Goal: Transaction & Acquisition: Purchase product/service

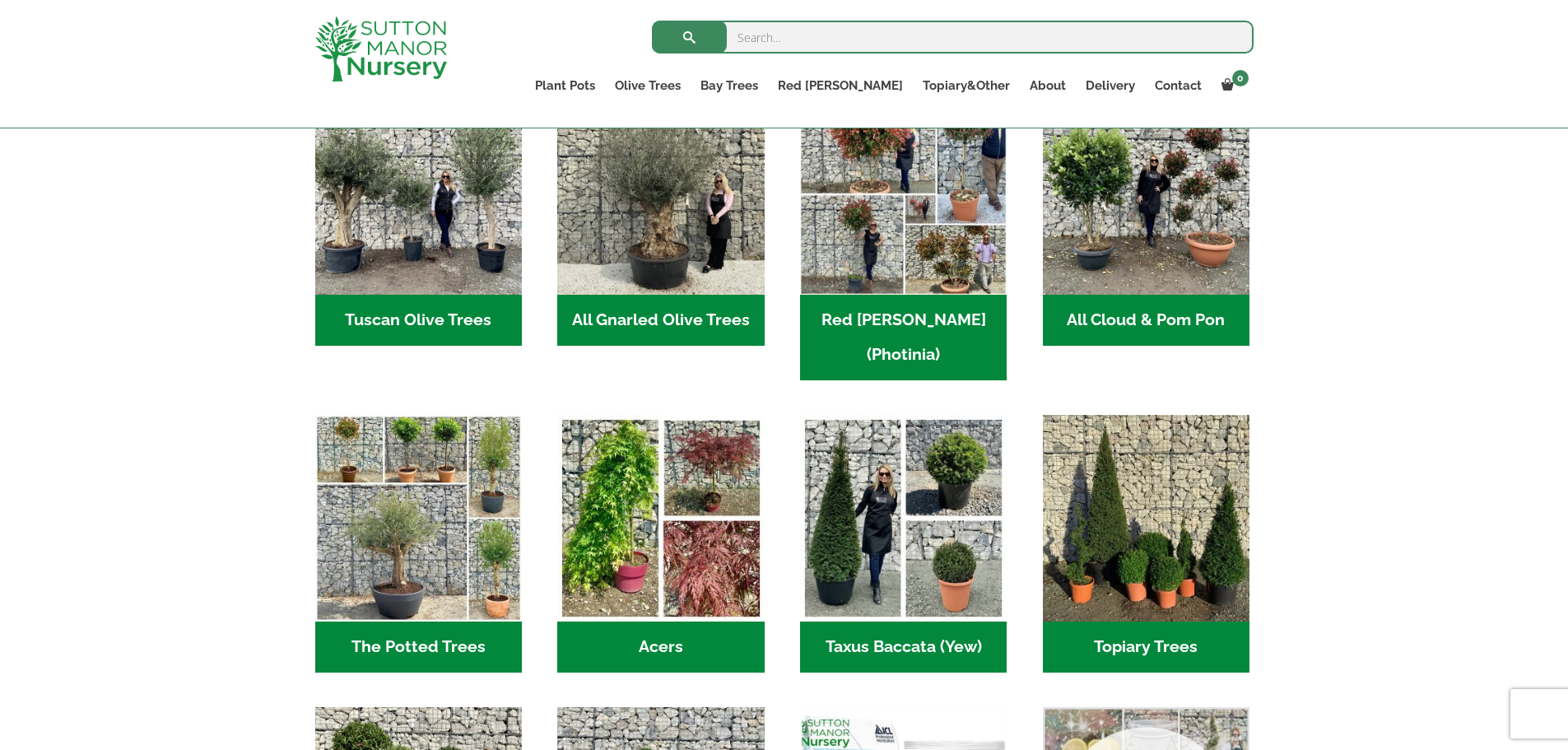
scroll to position [1153, 0]
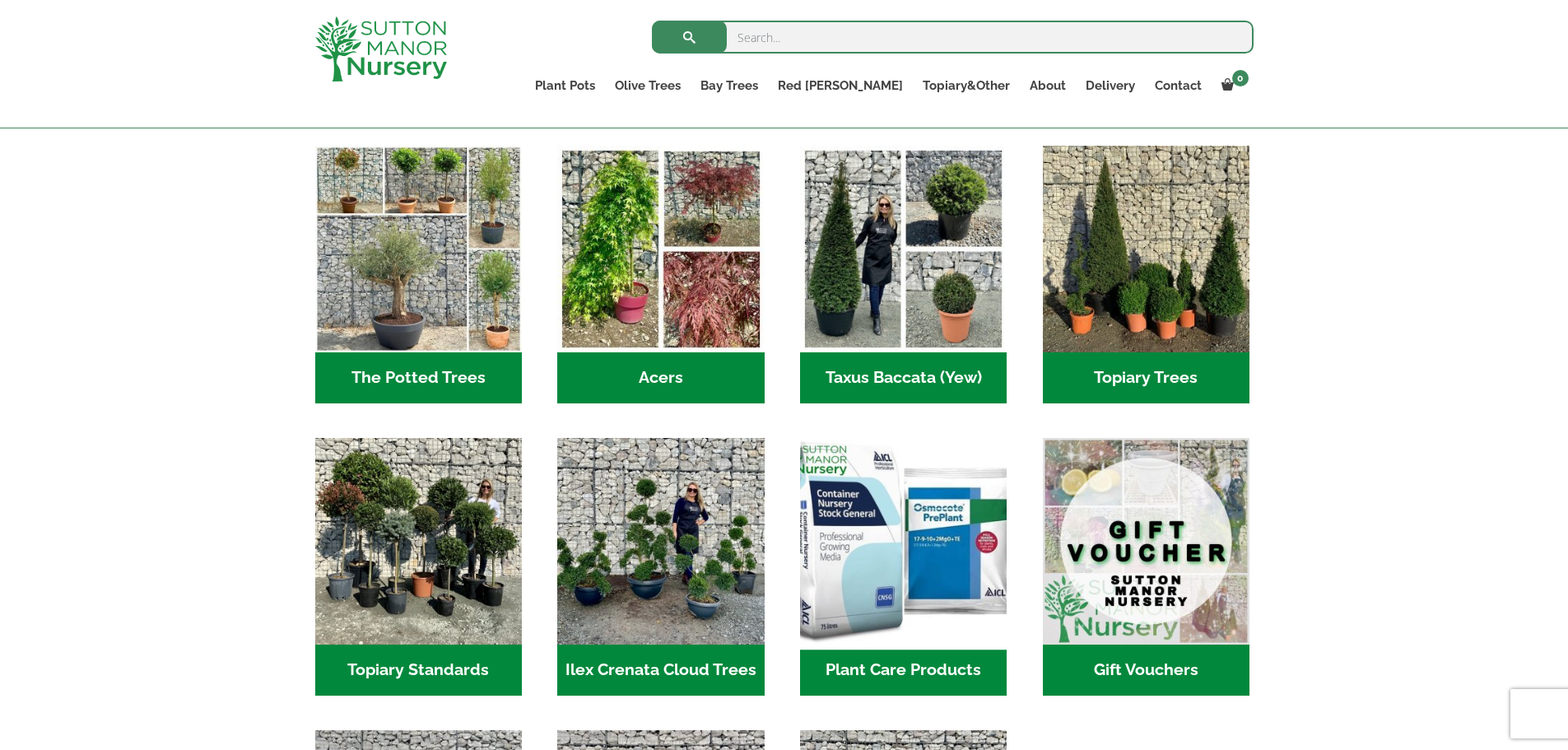
click at [986, 480] on img "Visit product category Plant Care Products" at bounding box center [904, 541] width 218 height 218
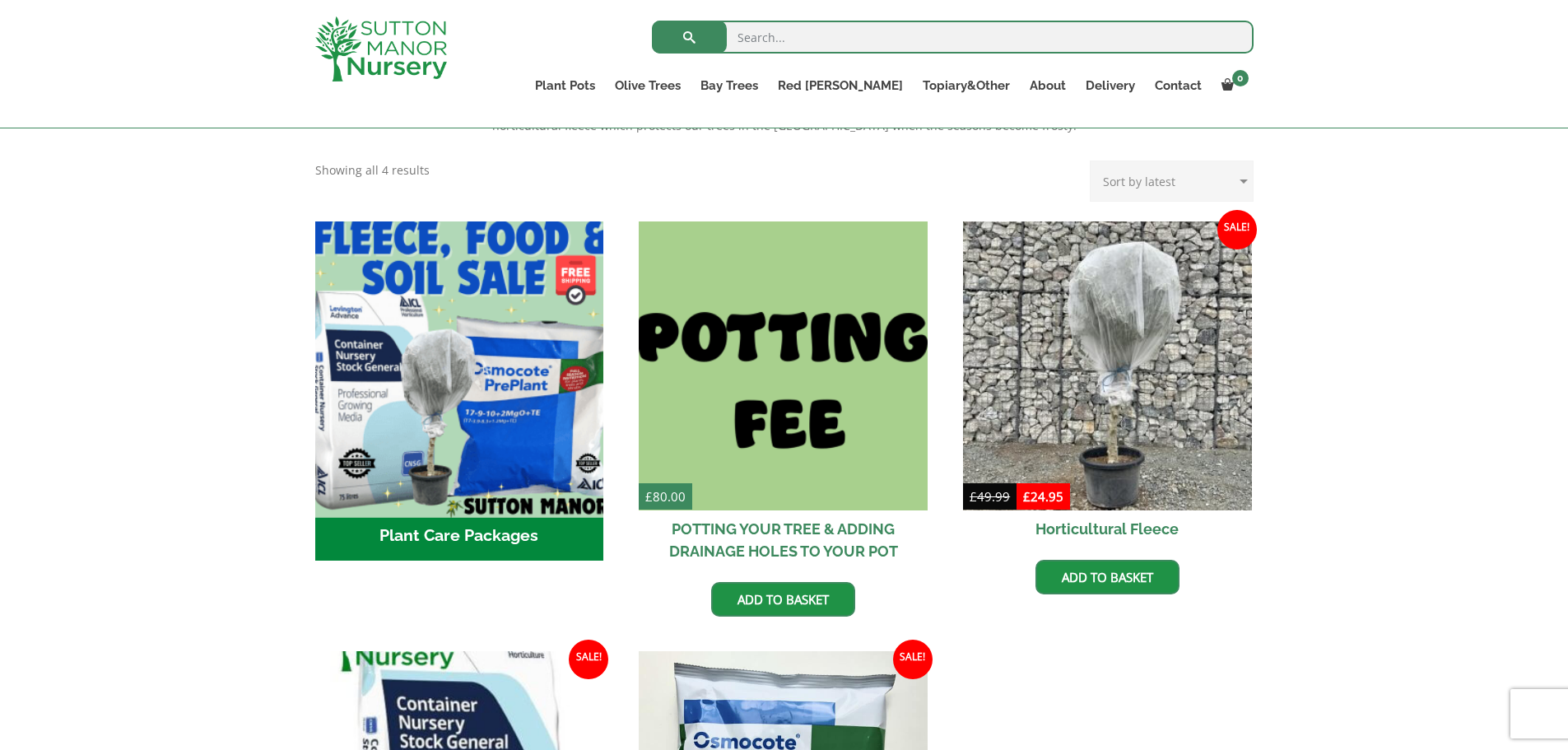
scroll to position [823, 0]
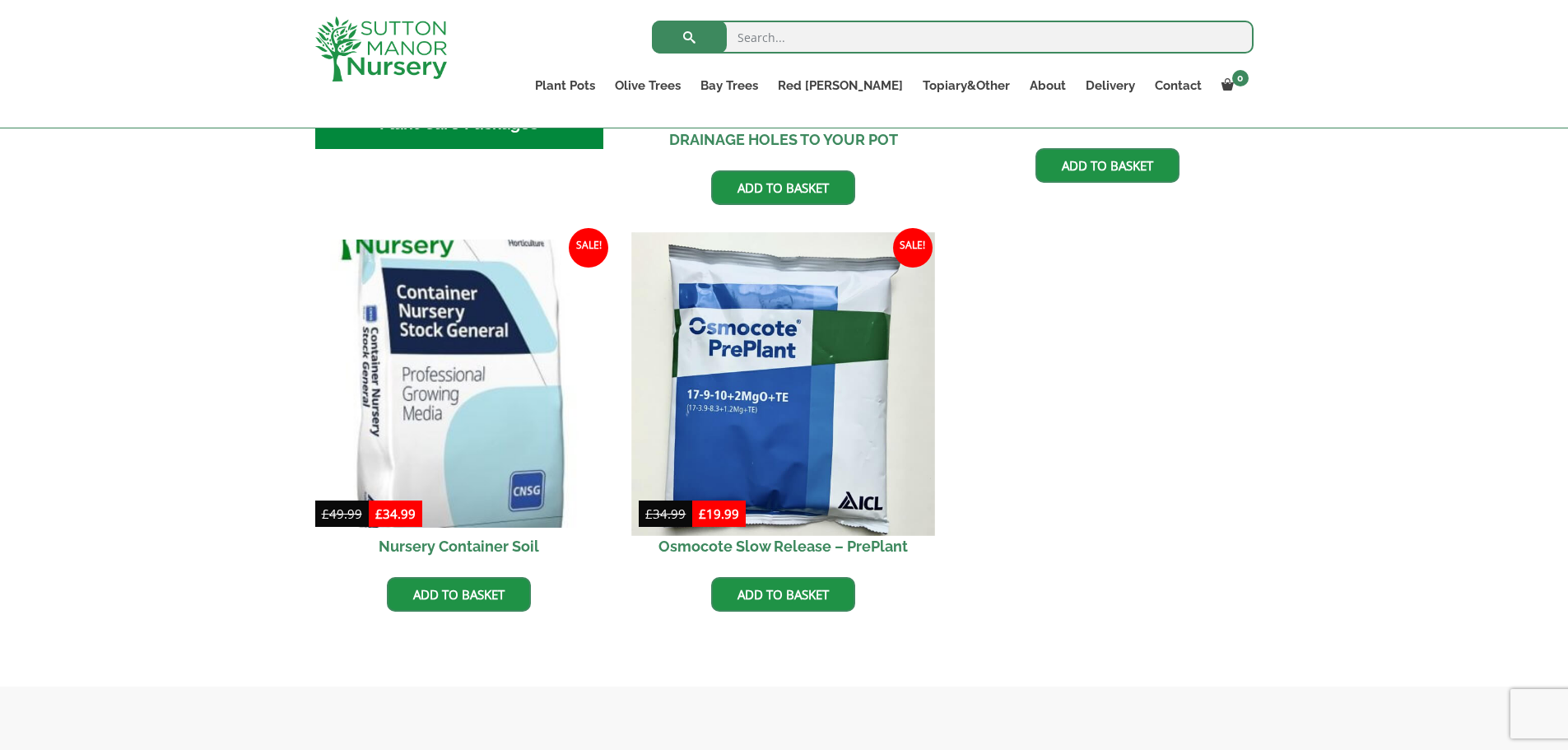
click at [730, 417] on img at bounding box center [783, 383] width 303 height 302
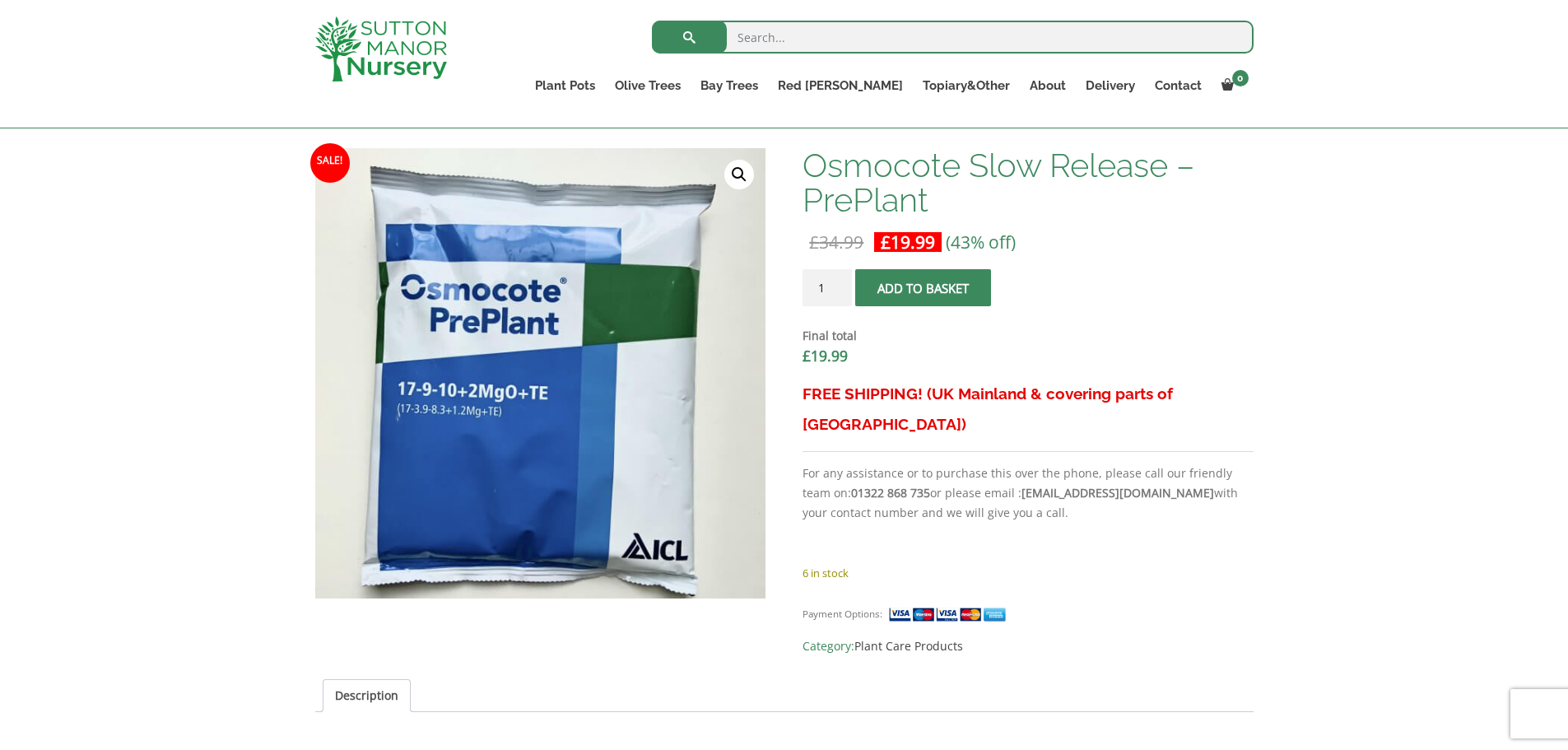
click at [924, 288] on span "submit" at bounding box center [924, 288] width 0 height 0
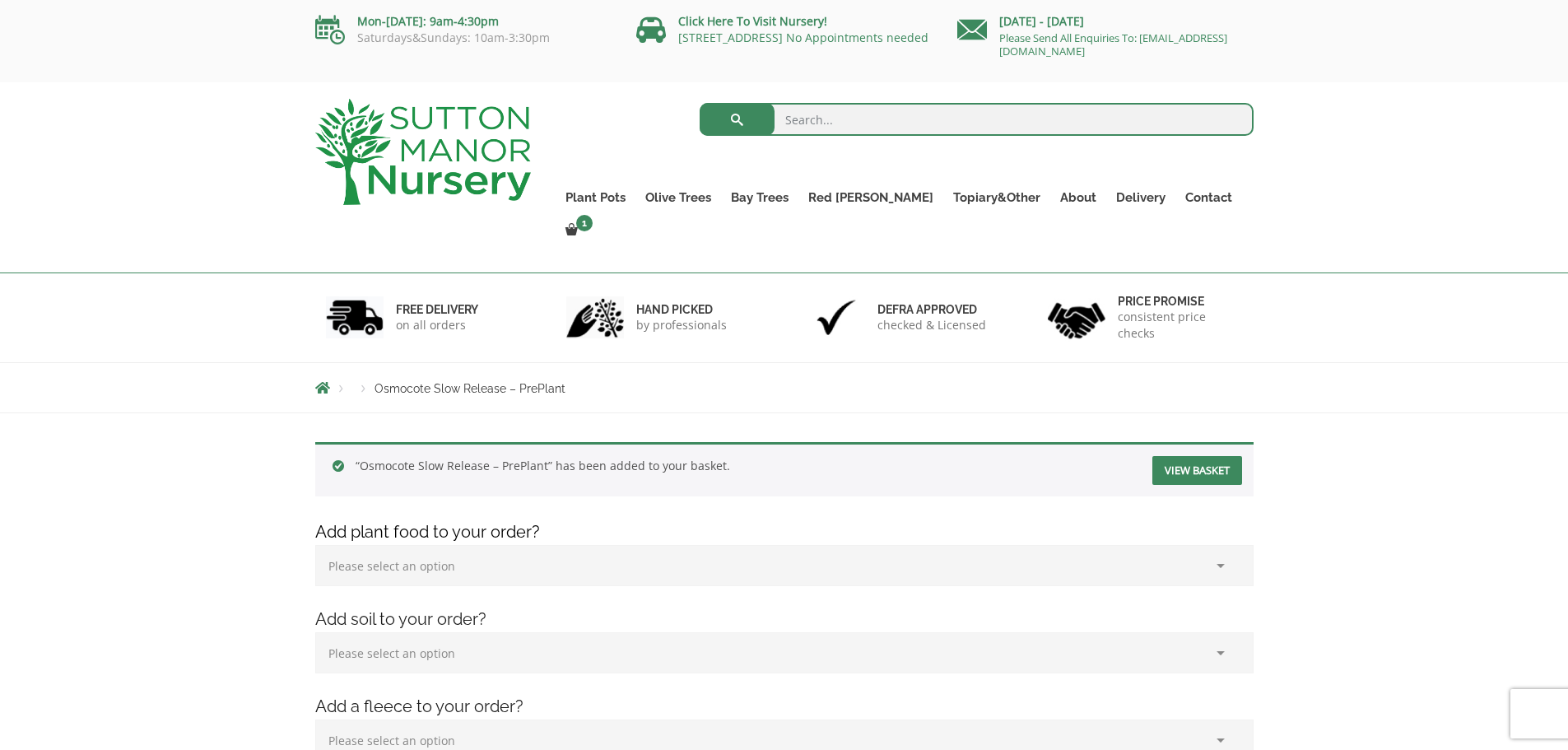
click at [1212, 456] on link "View basket" at bounding box center [1198, 470] width 90 height 29
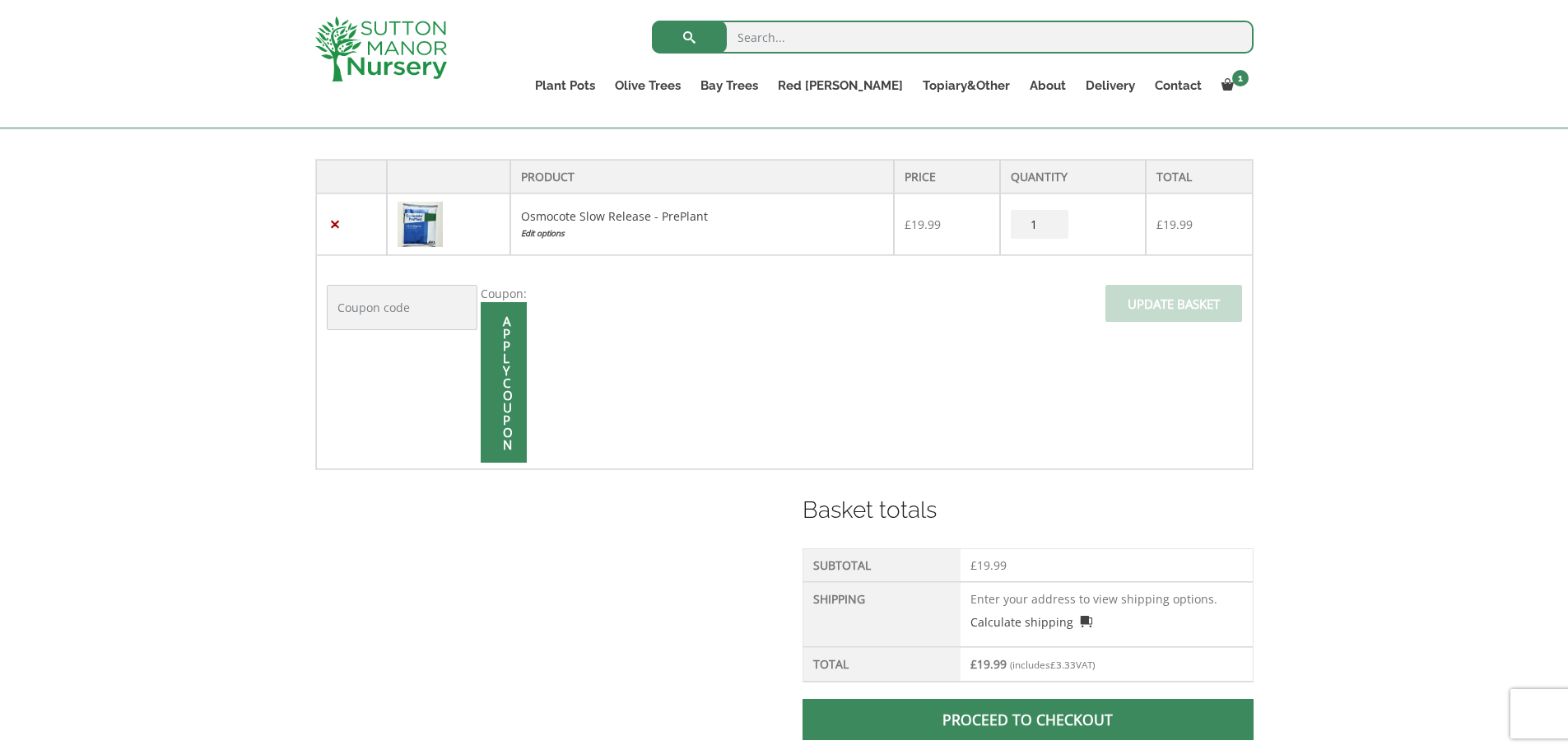
scroll to position [576, 0]
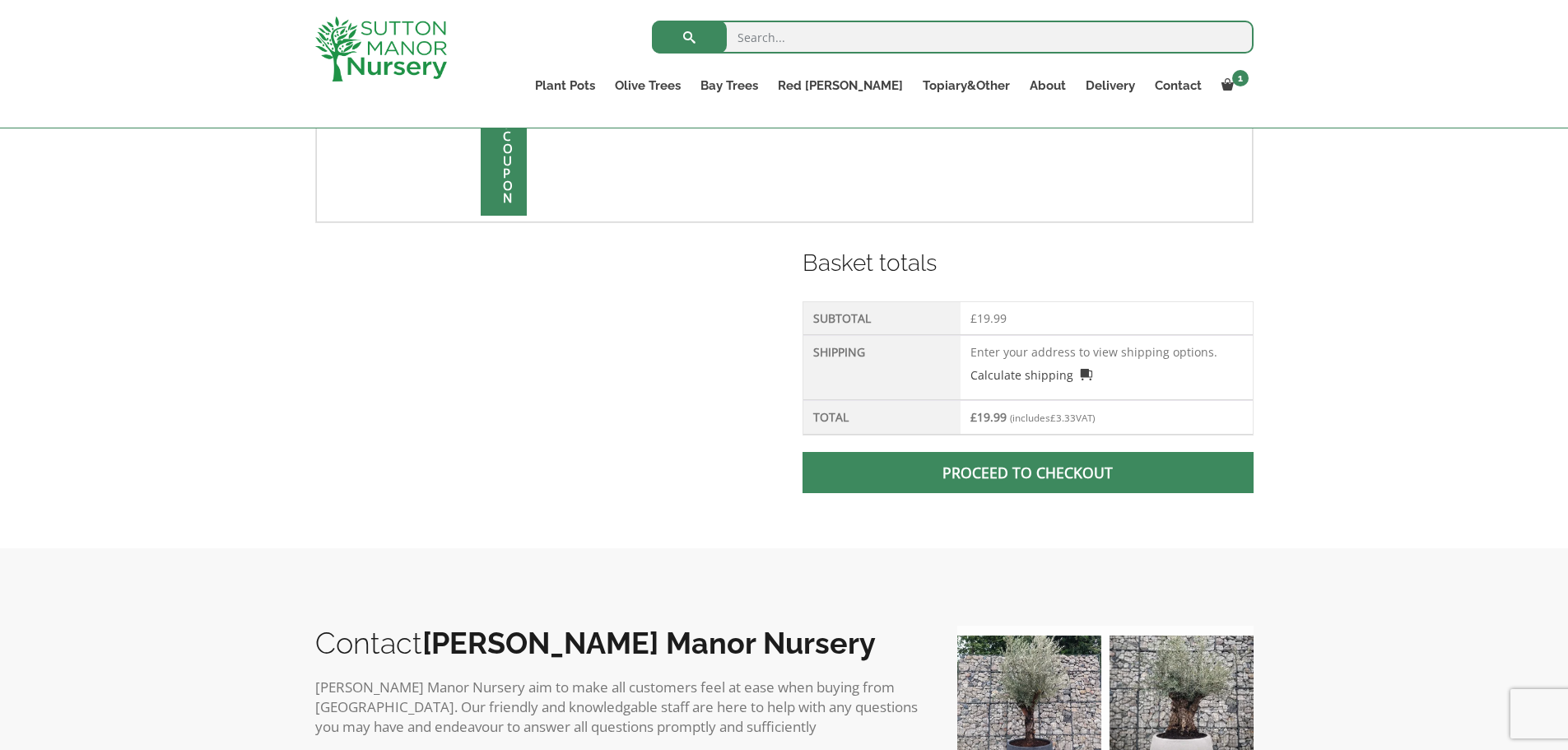
click at [1028, 472] on span at bounding box center [1028, 472] width 0 height 0
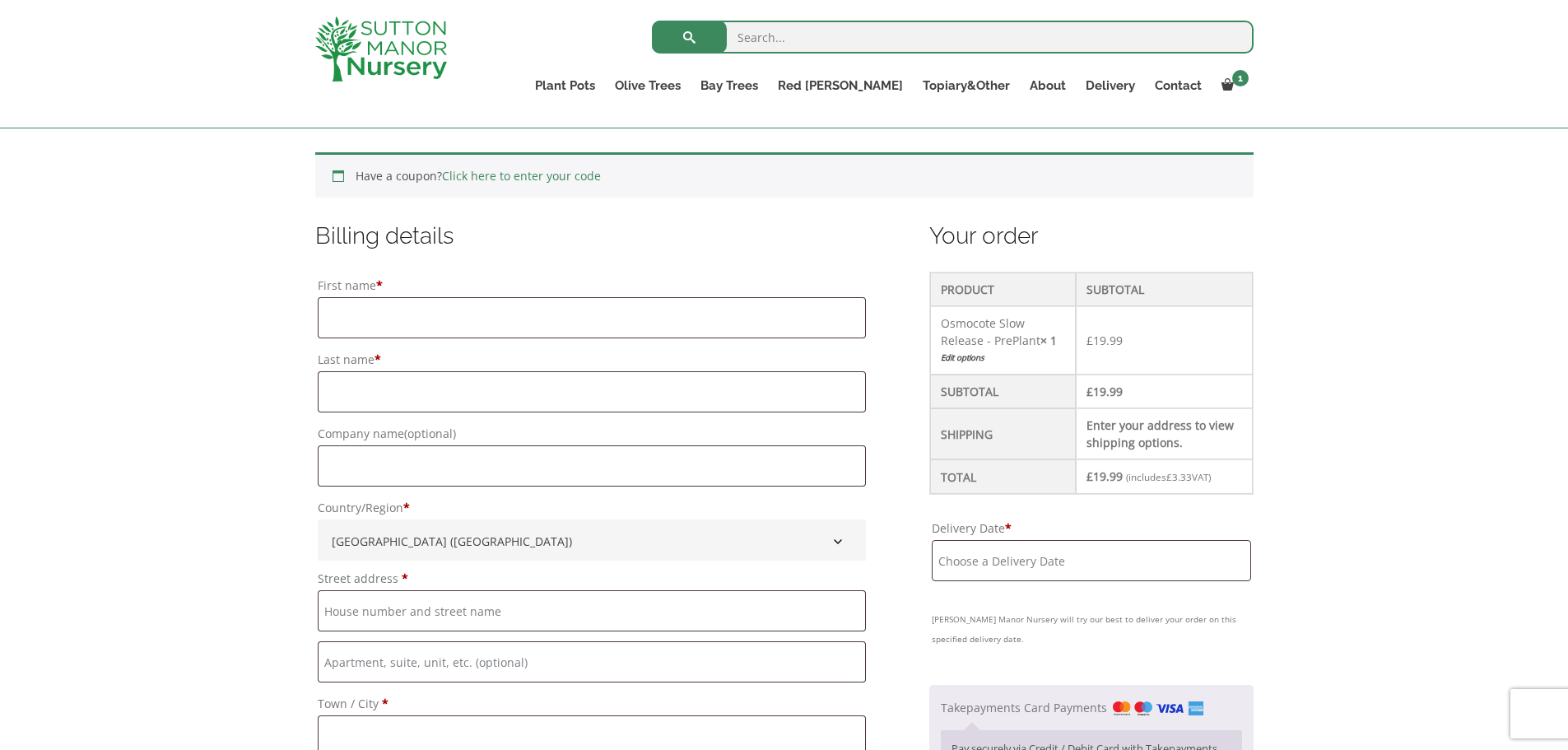
scroll to position [329, 0]
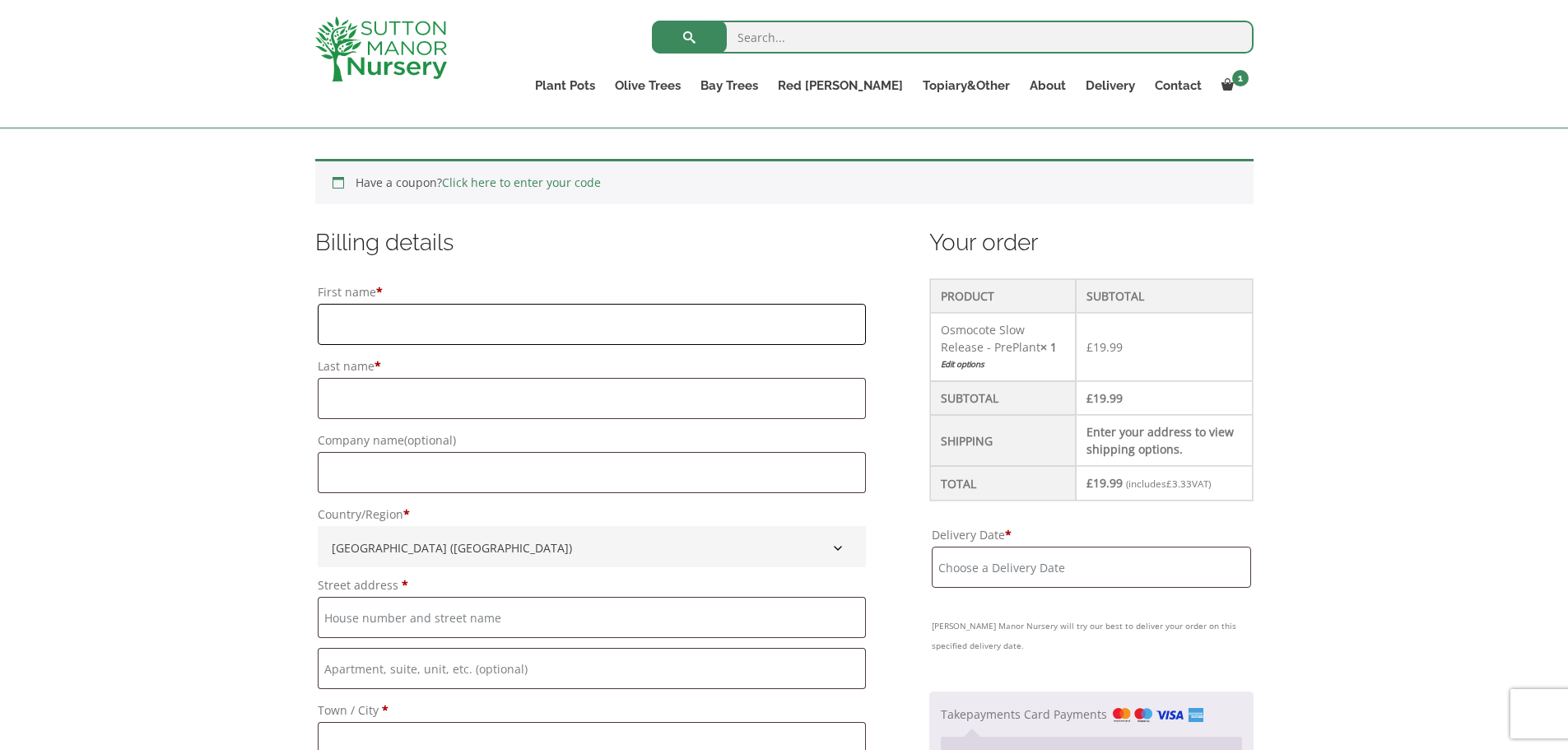
click at [405, 322] on input "First name *" at bounding box center [592, 323] width 548 height 41
type input "test"
click at [340, 405] on input "Last name *" at bounding box center [592, 398] width 548 height 41
click at [342, 399] on input "terster" at bounding box center [592, 398] width 548 height 41
type input "tester"
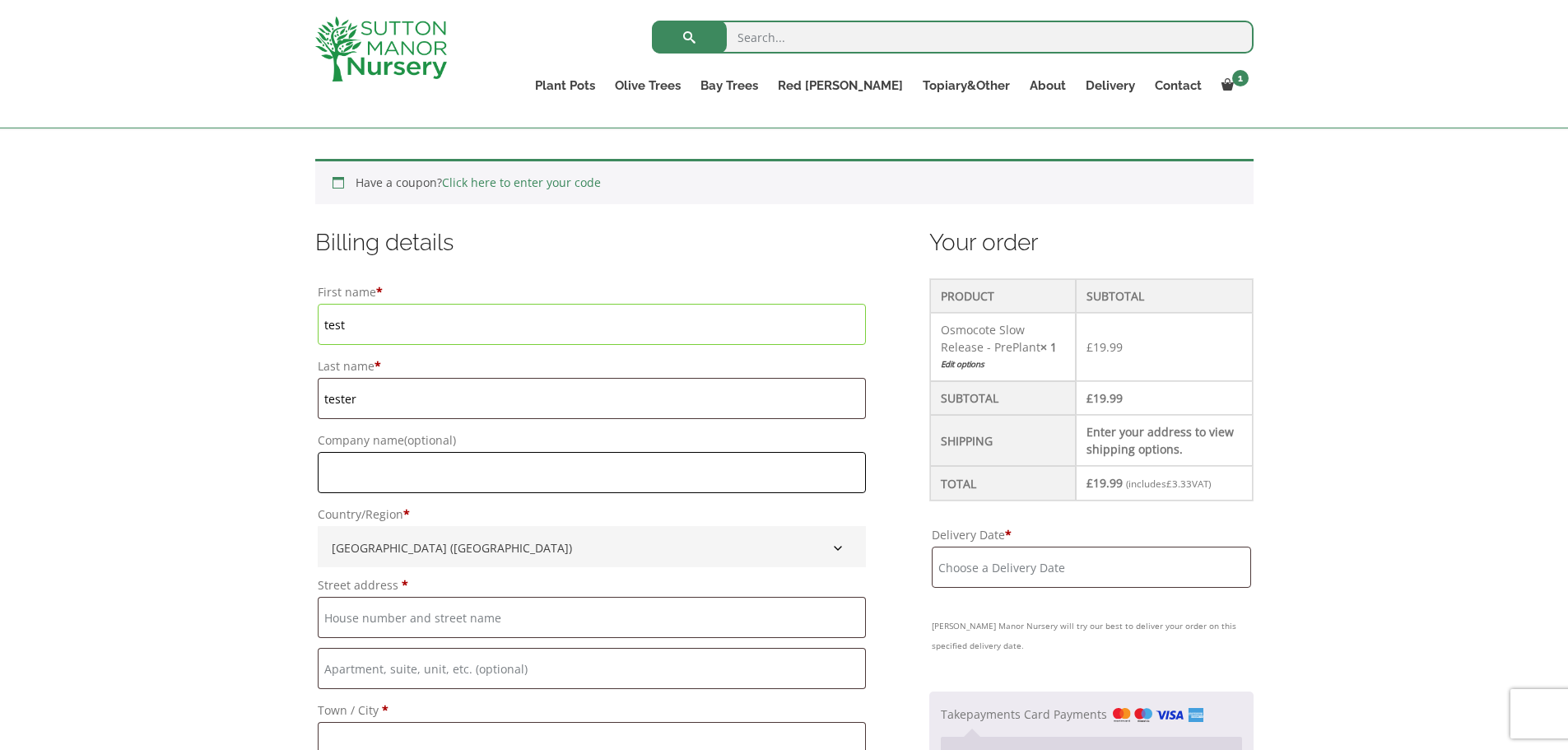
click at [350, 464] on input "Company name (optional)" at bounding box center [592, 472] width 548 height 41
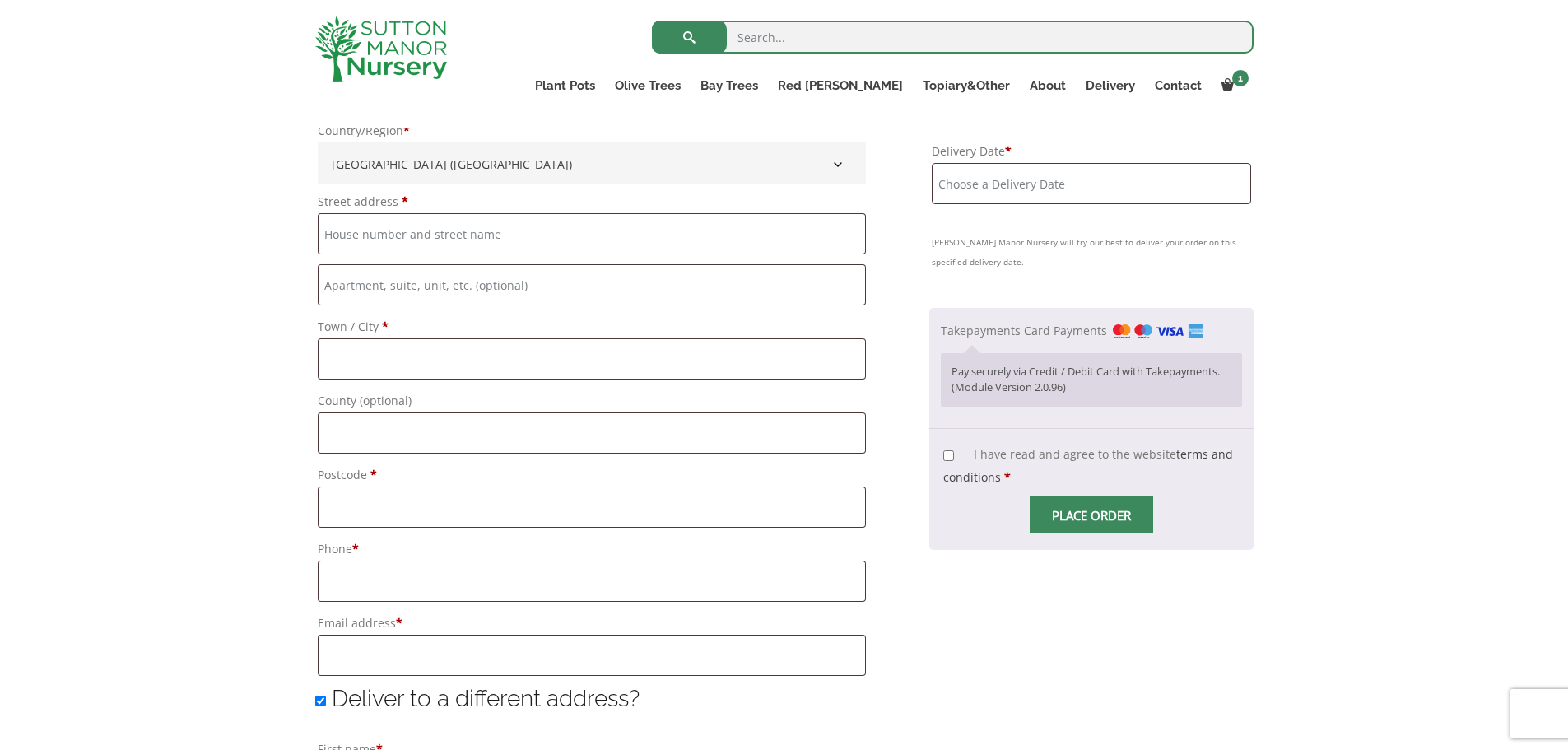
scroll to position [740, 0]
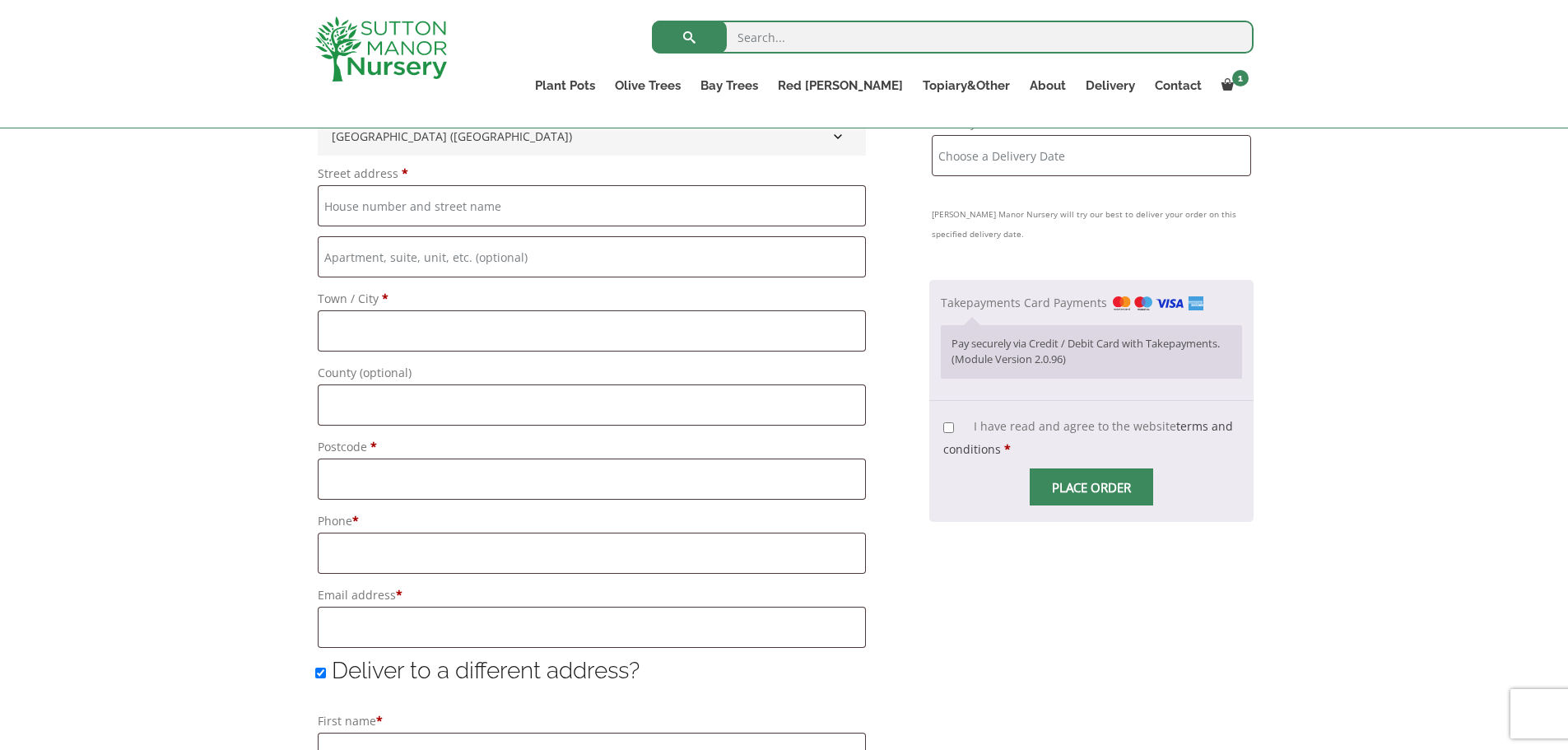
type input "sm"
click at [386, 195] on input "Street address *" at bounding box center [592, 205] width 548 height 41
click at [1030, 469] on input "Place order" at bounding box center [1091, 487] width 123 height 37
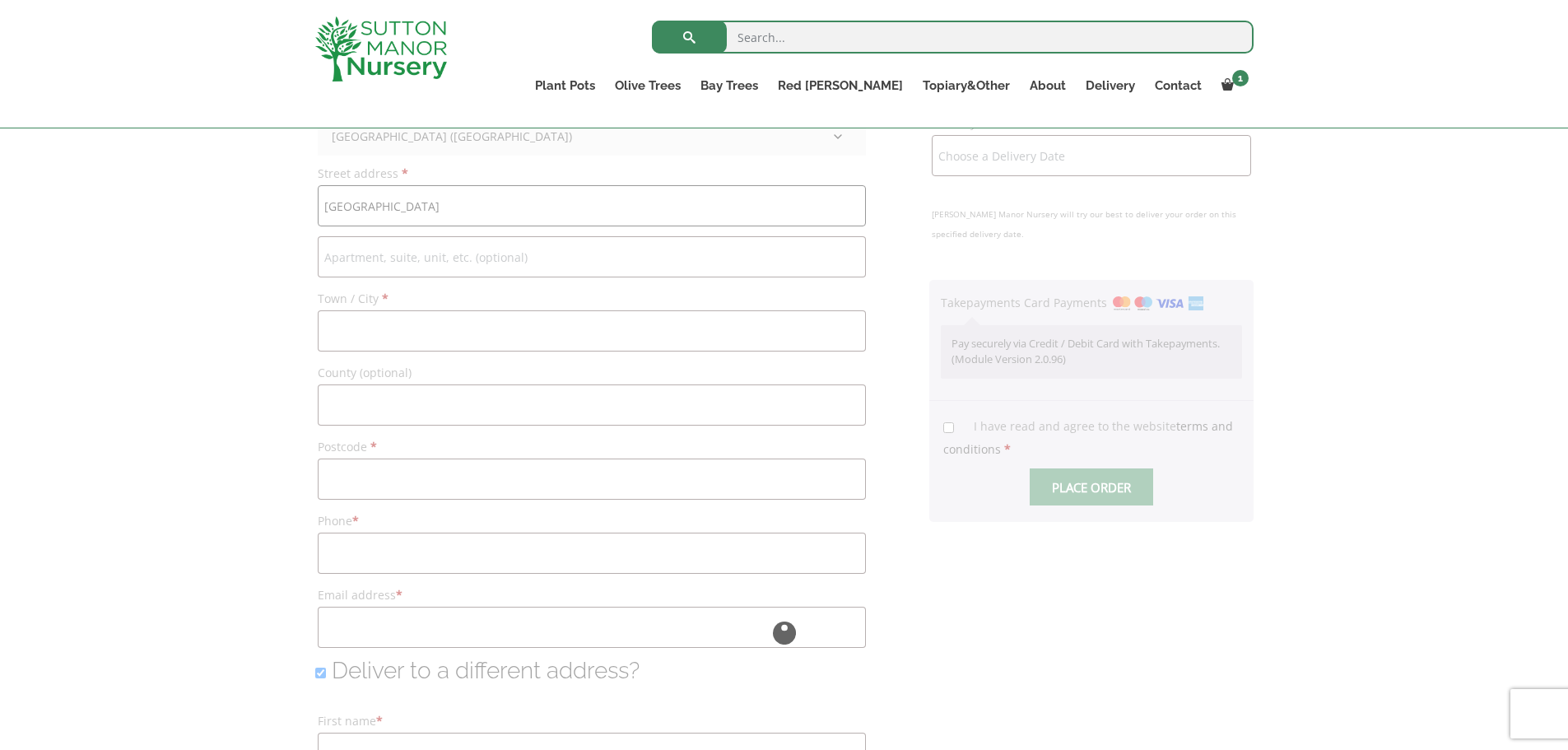
type input "dartford road"
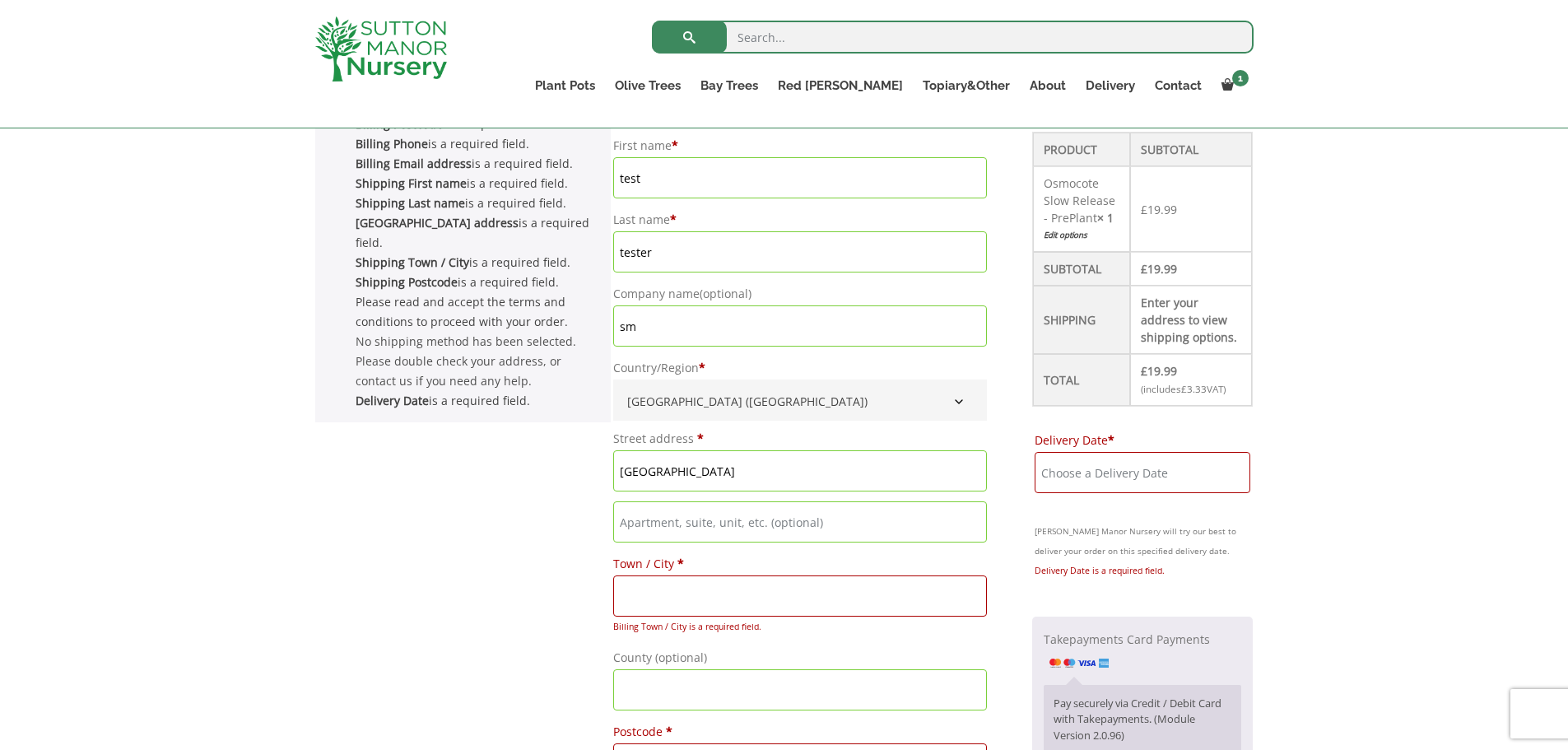
scroll to position [474, 0]
click at [667, 602] on input "Town / City *" at bounding box center [801, 597] width 374 height 41
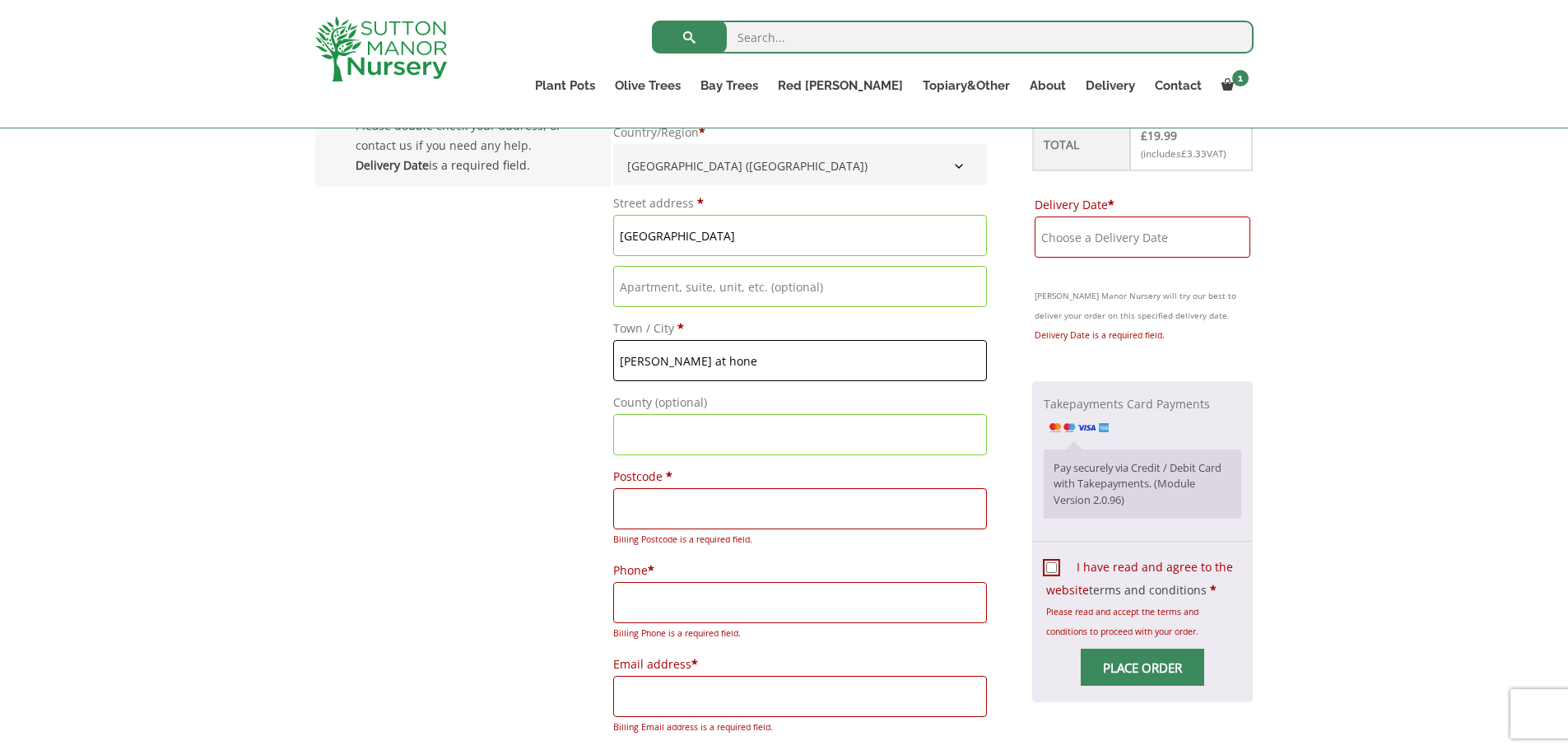
scroll to position [721, 0]
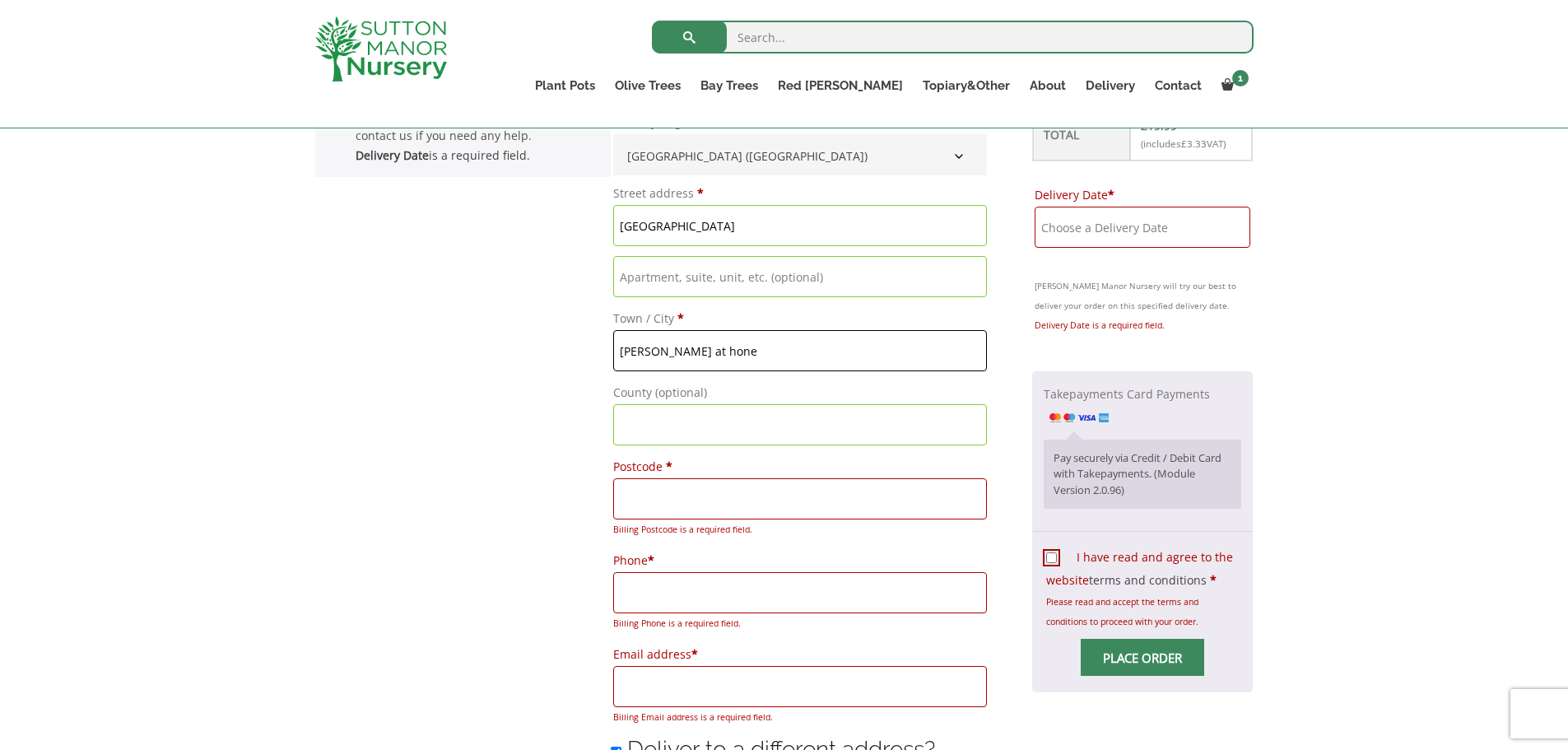
type input "sutton at hone"
click at [666, 415] on input "County (optional)" at bounding box center [801, 425] width 374 height 41
type input "kent"
click at [681, 508] on input "Postcode *" at bounding box center [801, 498] width 374 height 41
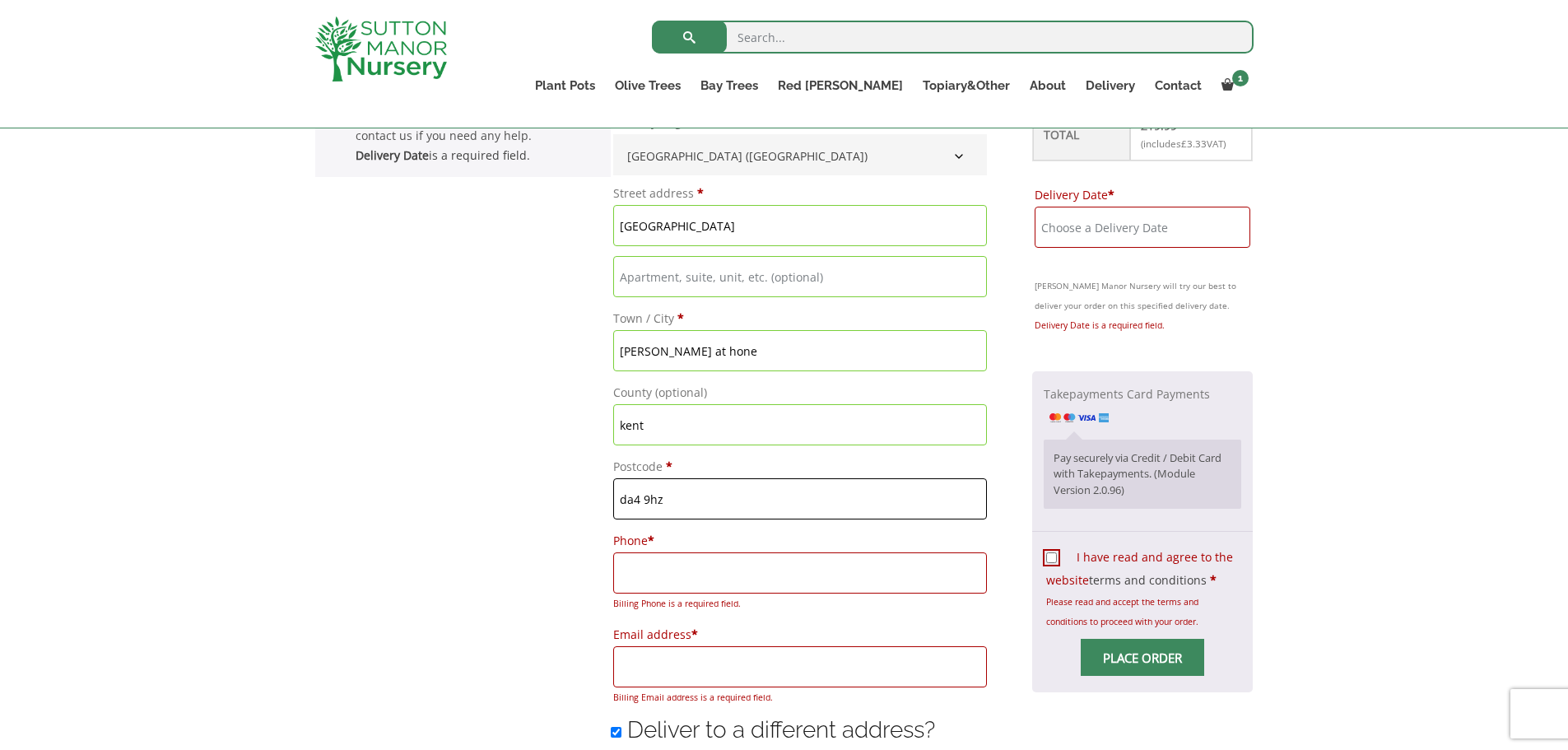
type input "da4 9hz"
click at [664, 579] on input "Phone *" at bounding box center [801, 573] width 374 height 41
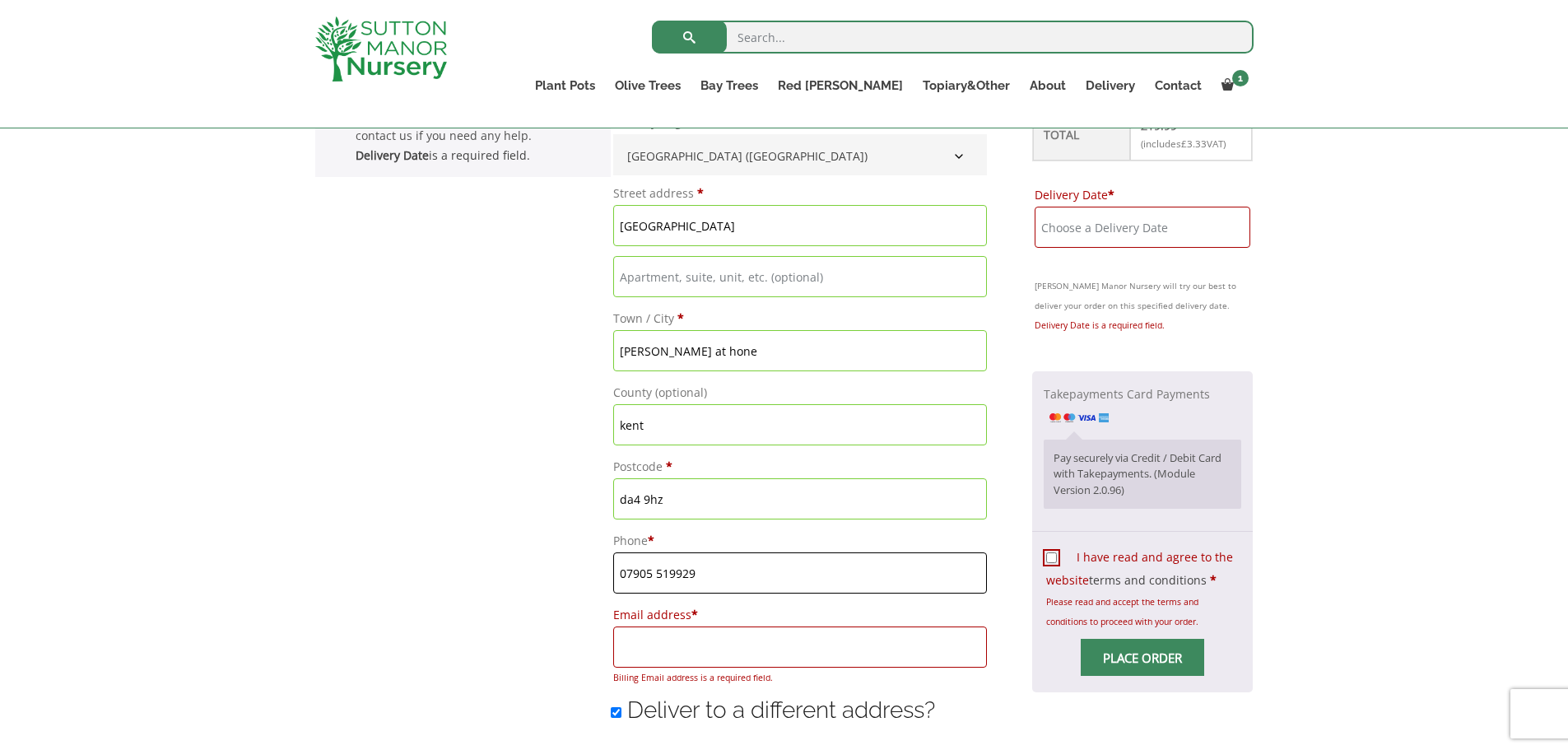
type input "07905 519929"
click at [662, 664] on input "Email address *" at bounding box center [801, 646] width 374 height 41
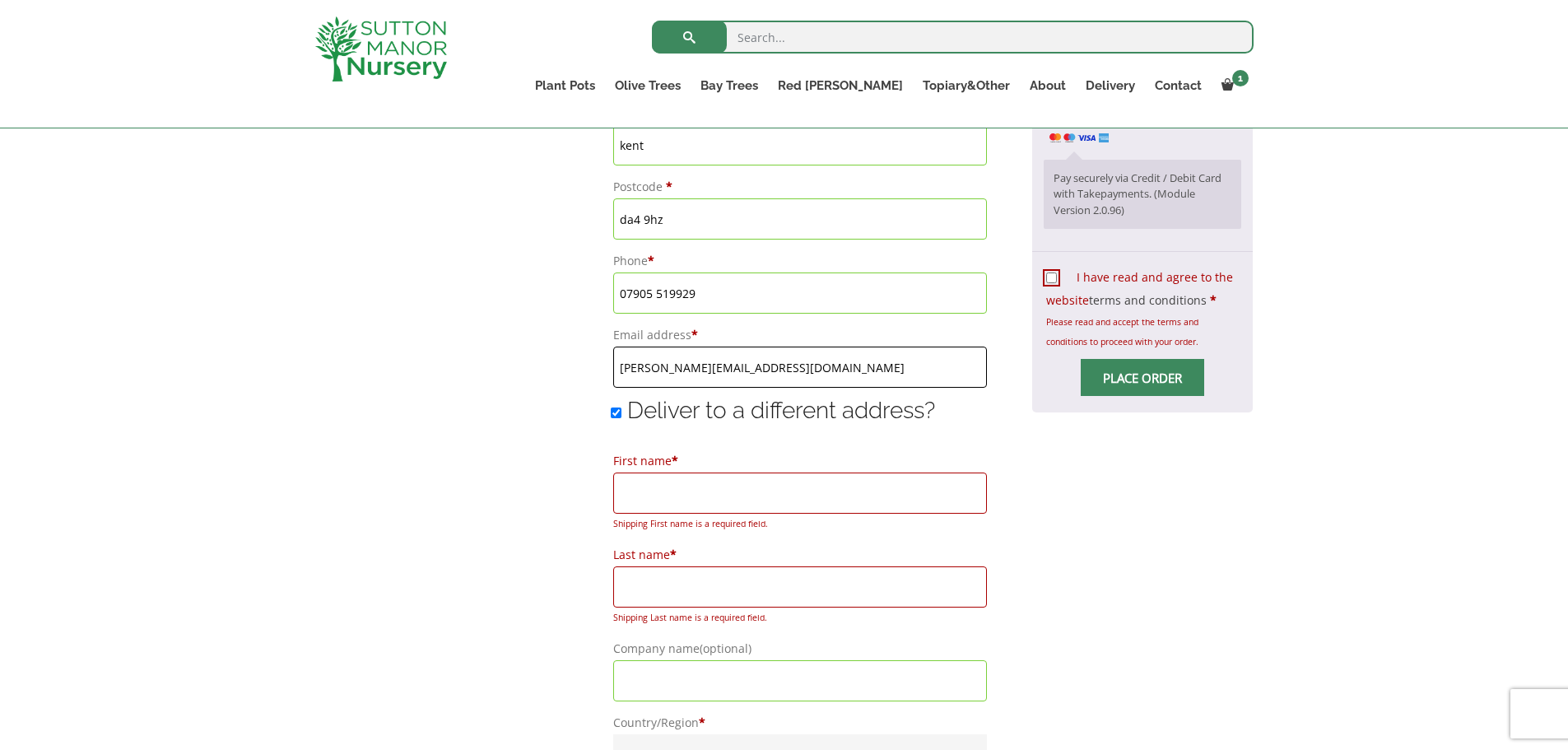
scroll to position [1051, 0]
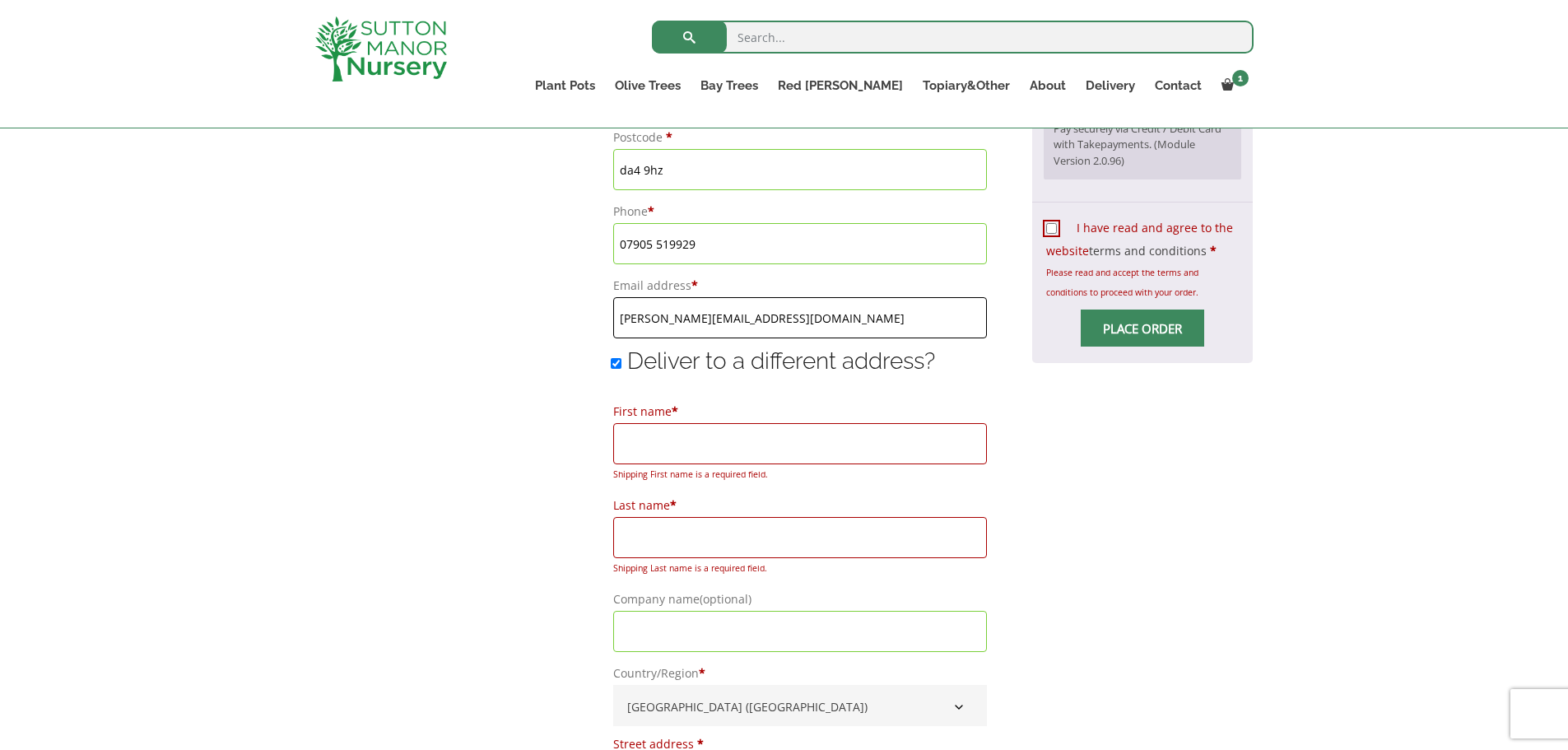
type input "nicola@suttonmanornursery.co.uk"
click at [611, 362] on input "Deliver to a different address?" at bounding box center [616, 363] width 10 height 10
checkbox input "false"
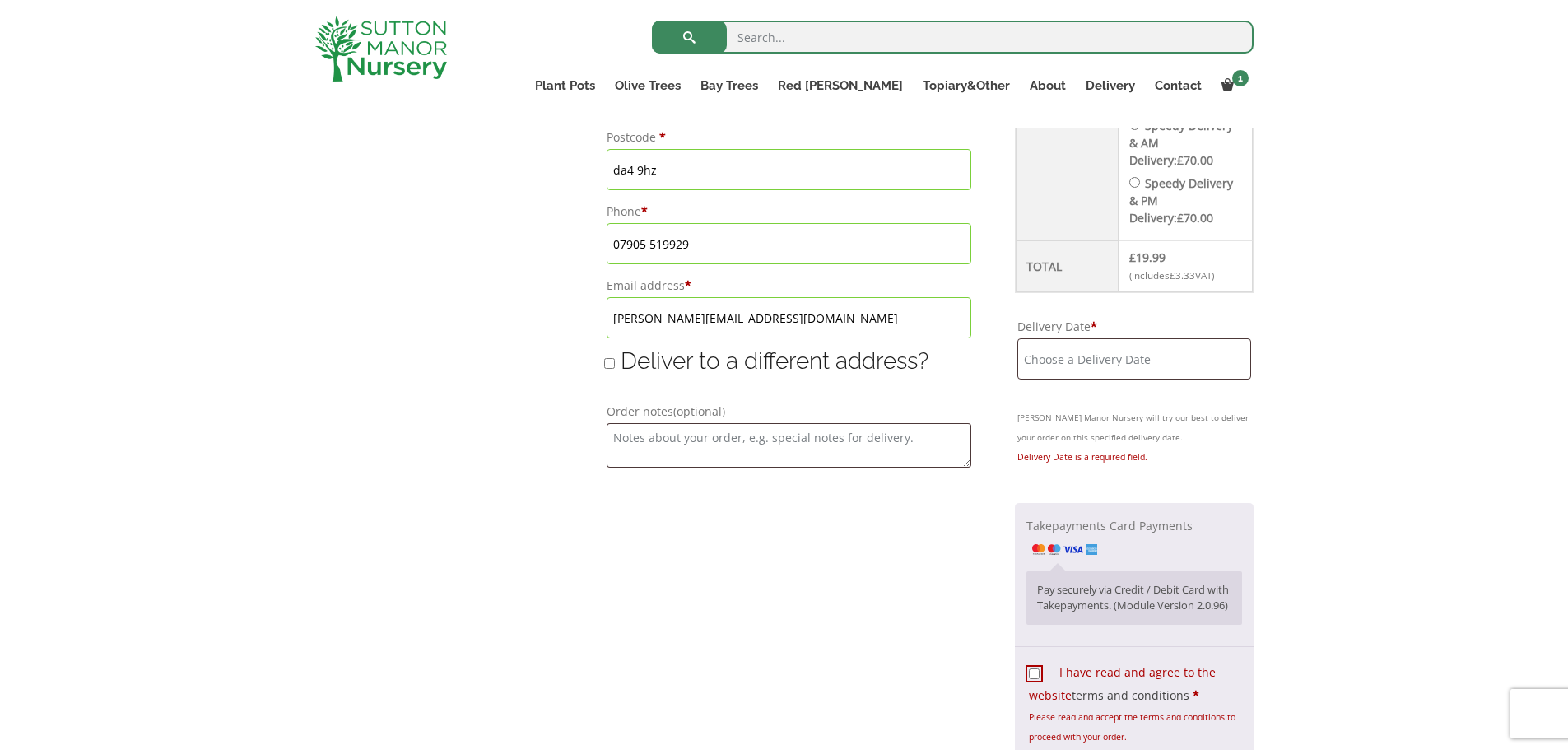
click at [1064, 363] on input "Delivery Date *" at bounding box center [1134, 359] width 233 height 41
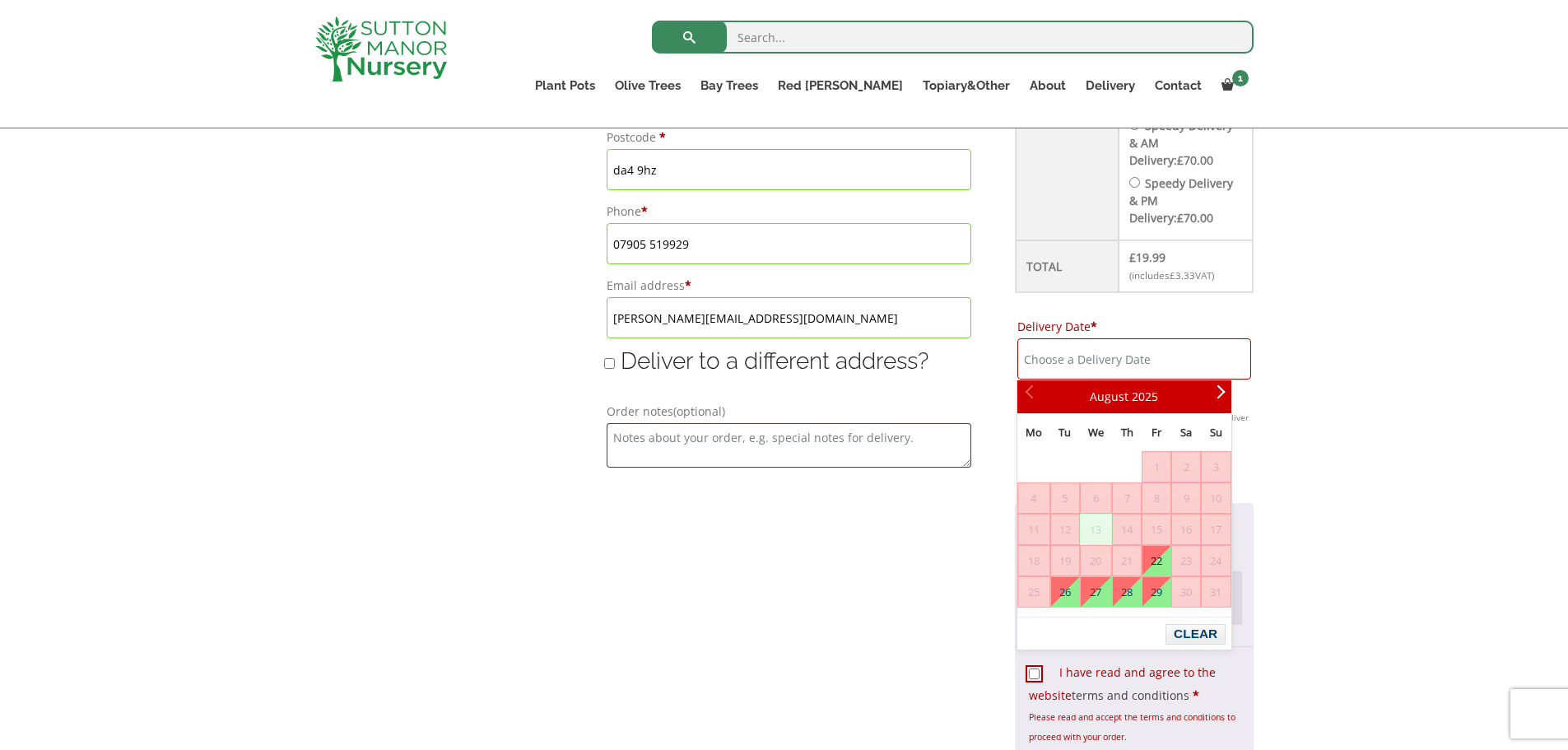
click at [1153, 565] on link "22" at bounding box center [1156, 560] width 28 height 30
type input "22 August, 2025"
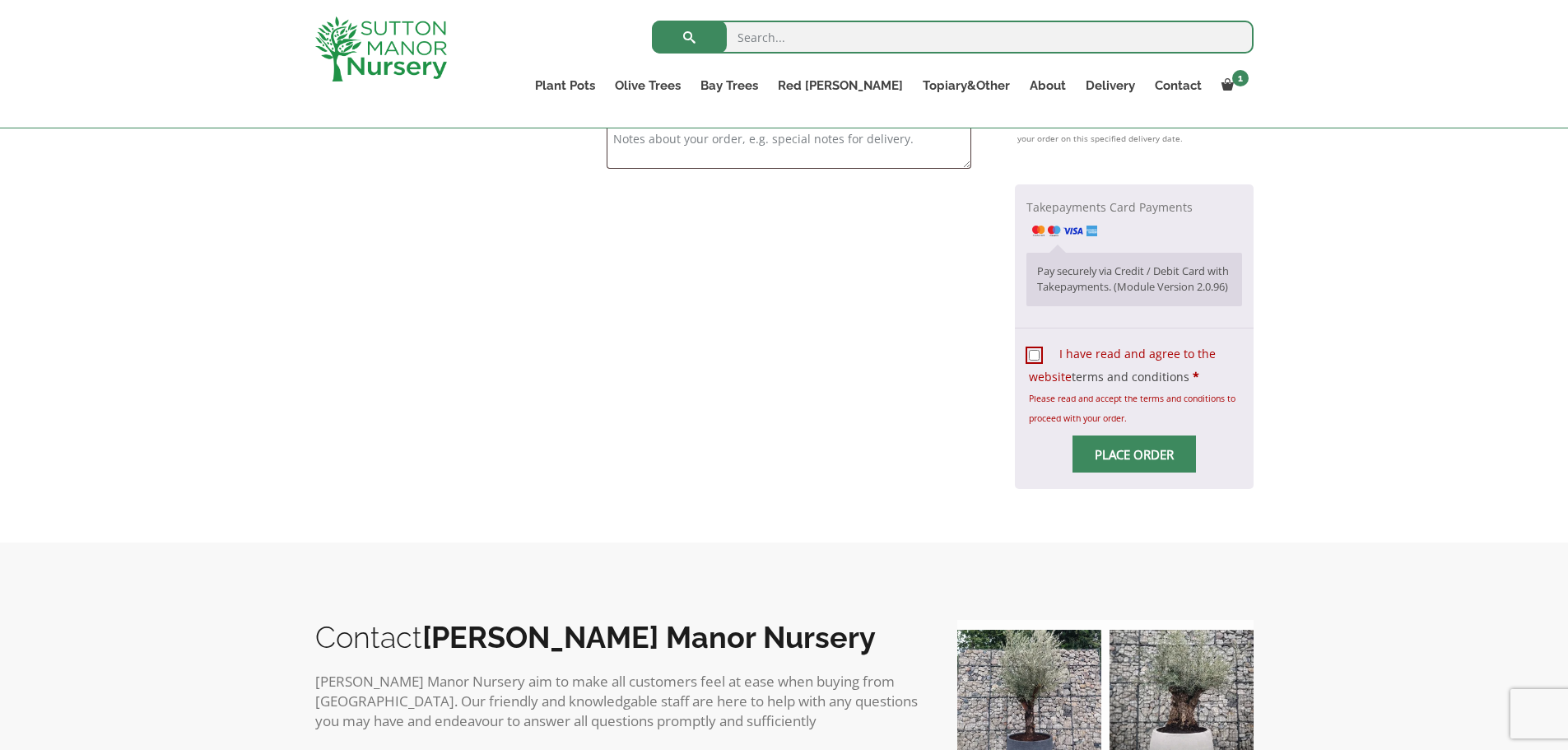
scroll to position [1380, 0]
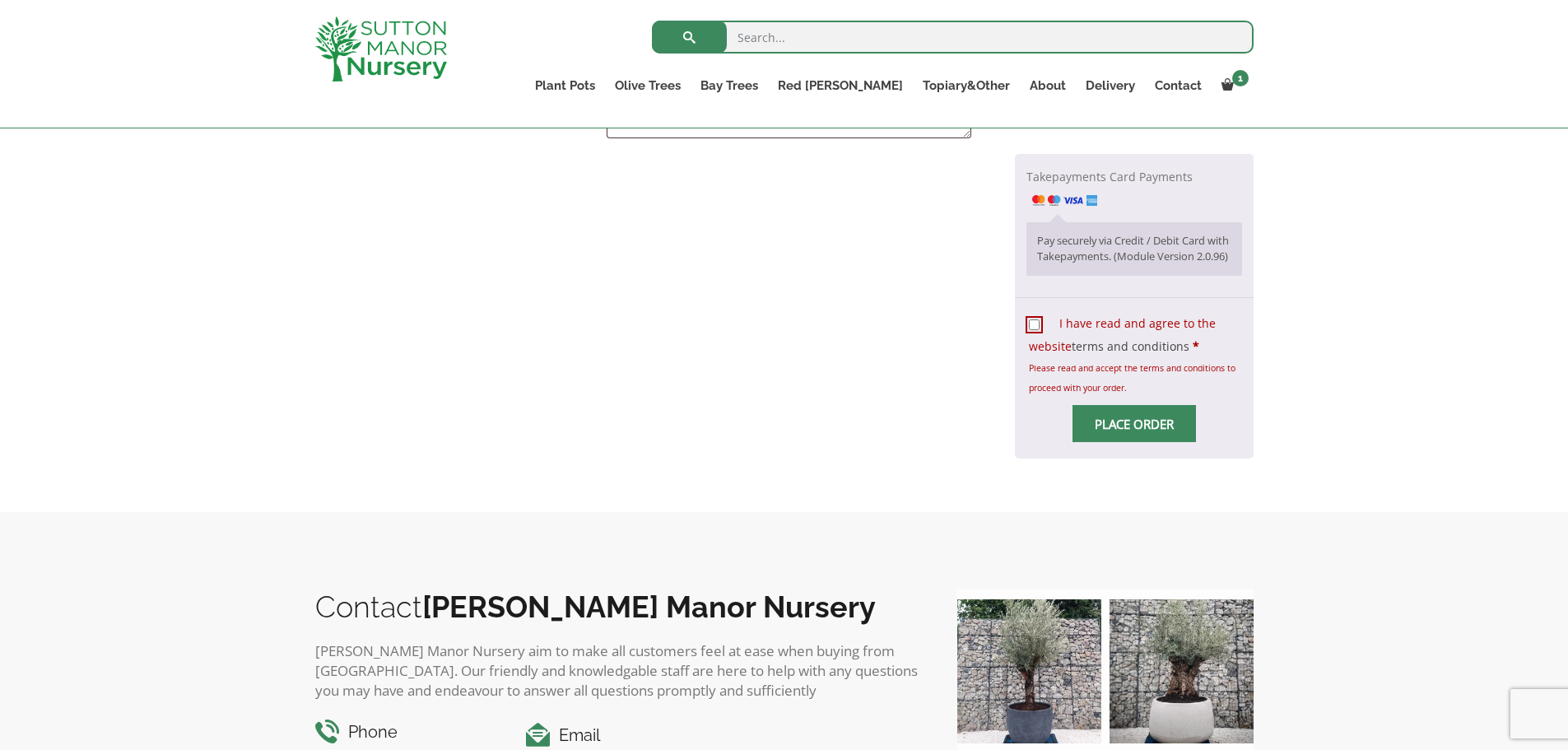
click at [1035, 330] on input "I have read and agree to the website terms and conditions *" at bounding box center [1034, 324] width 10 height 10
checkbox input "true"
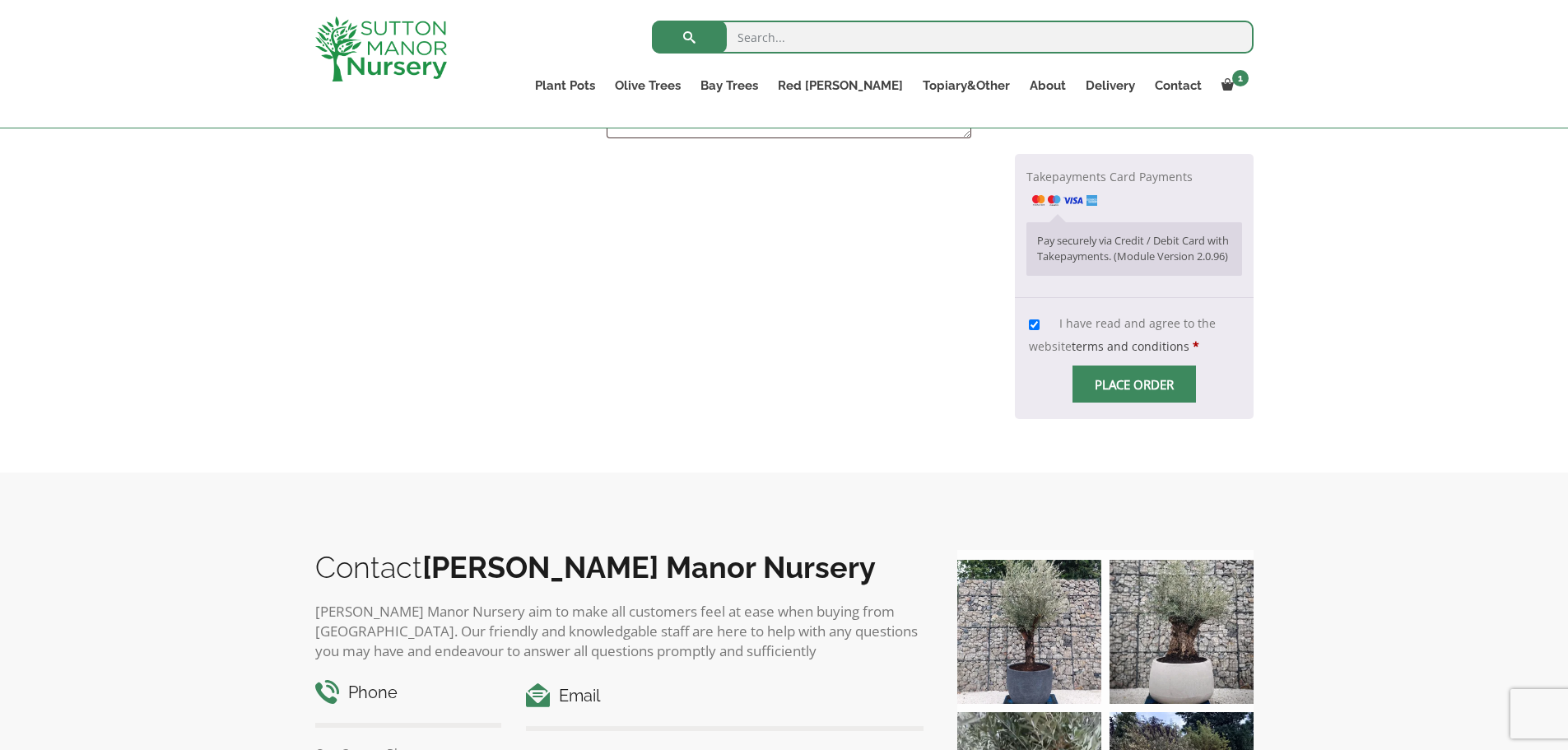
click at [1135, 385] on span "Checkout" at bounding box center [1135, 385] width 0 height 0
click at [1132, 402] on input "Place order" at bounding box center [1134, 384] width 123 height 37
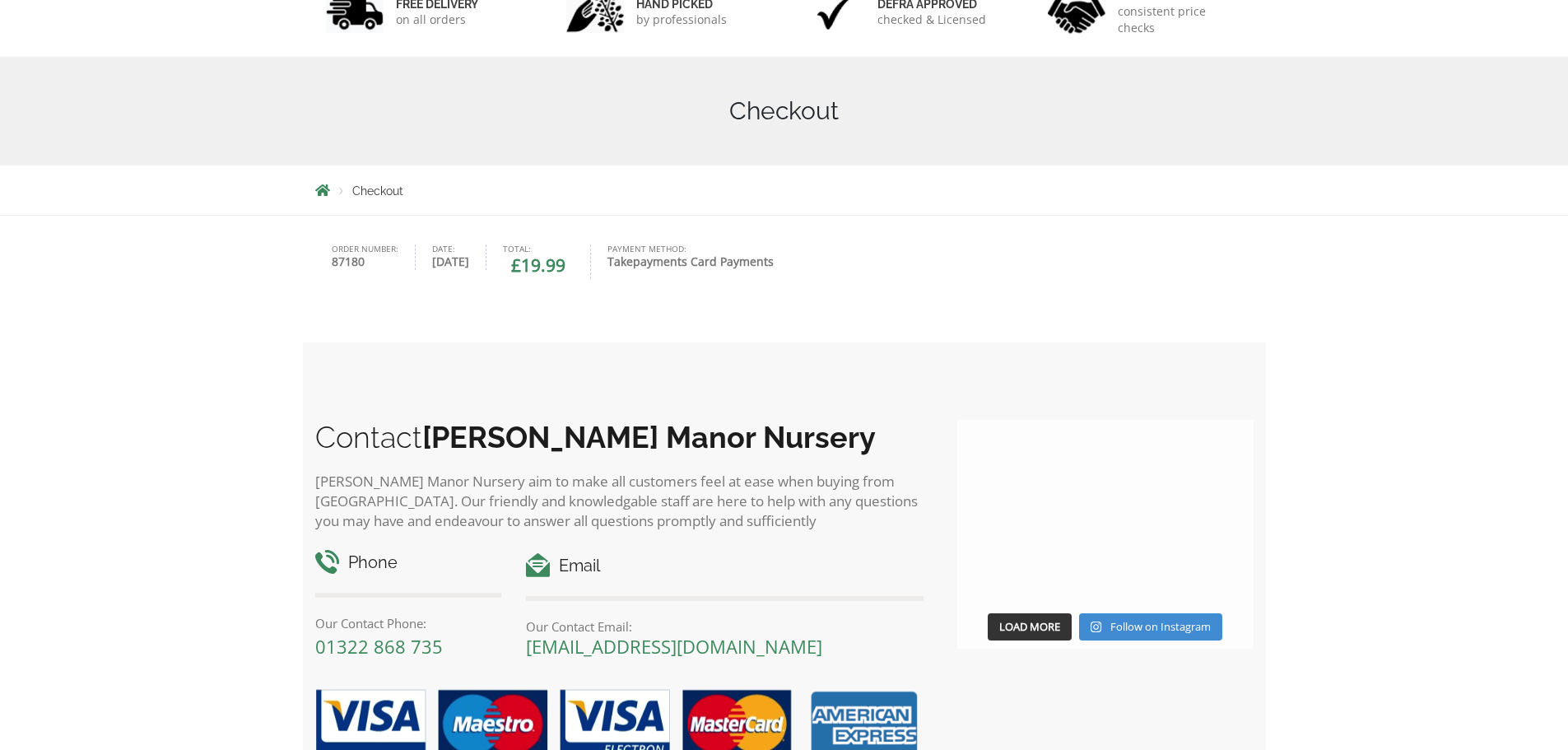
scroll to position [403, 0]
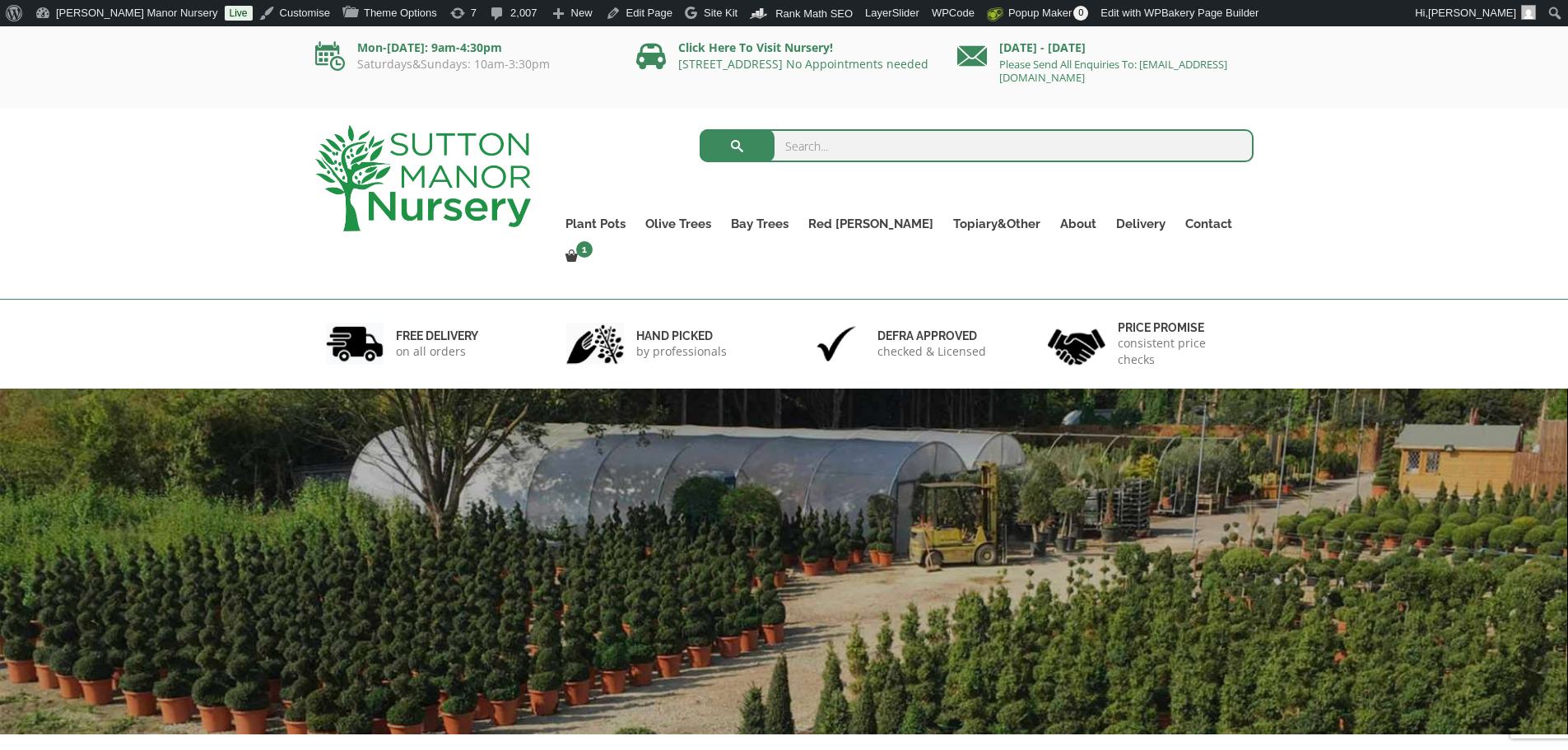
click at [910, 141] on input "search" at bounding box center [976, 145] width 554 height 33
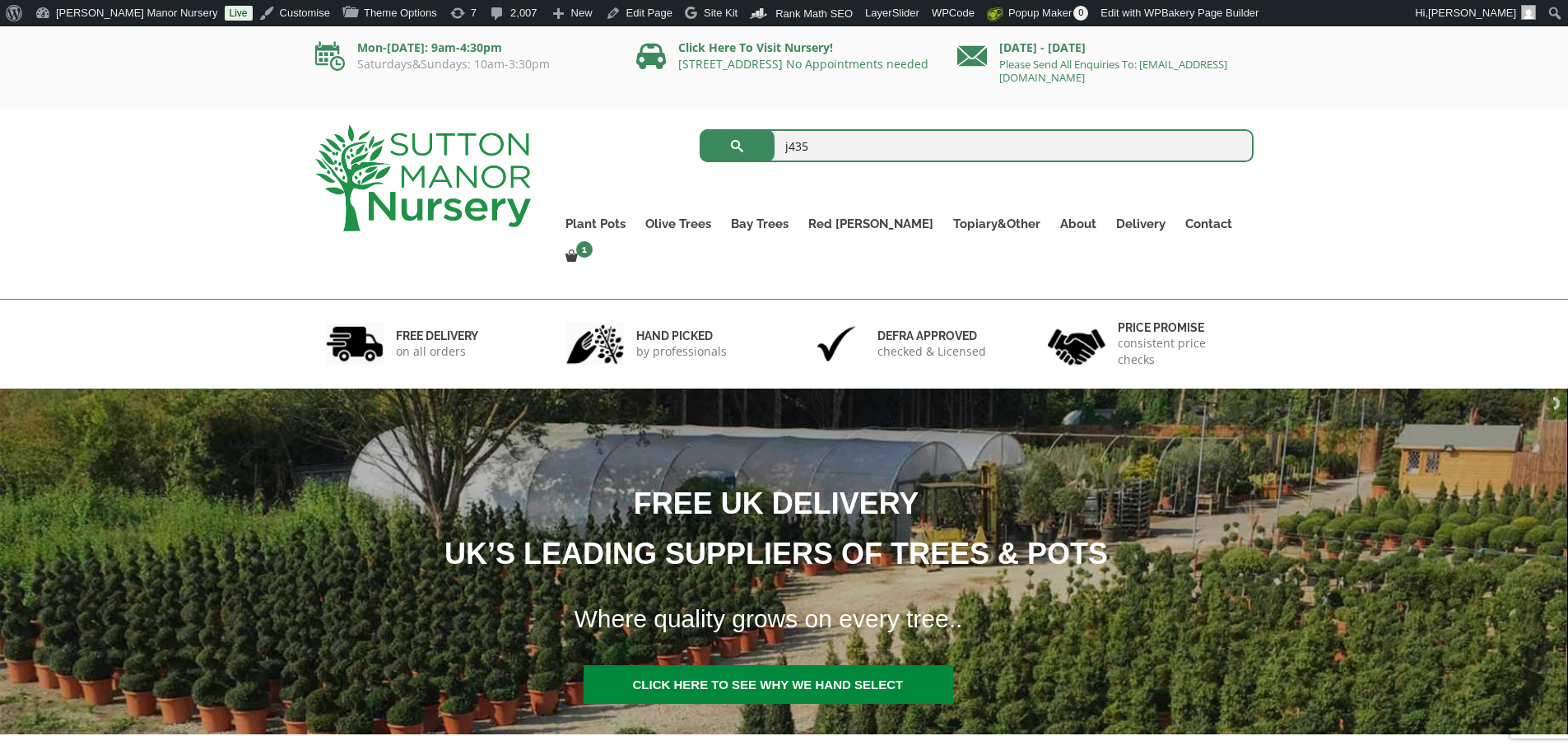
type input "j435"
click at [700, 129] on button "submit" at bounding box center [737, 145] width 74 height 33
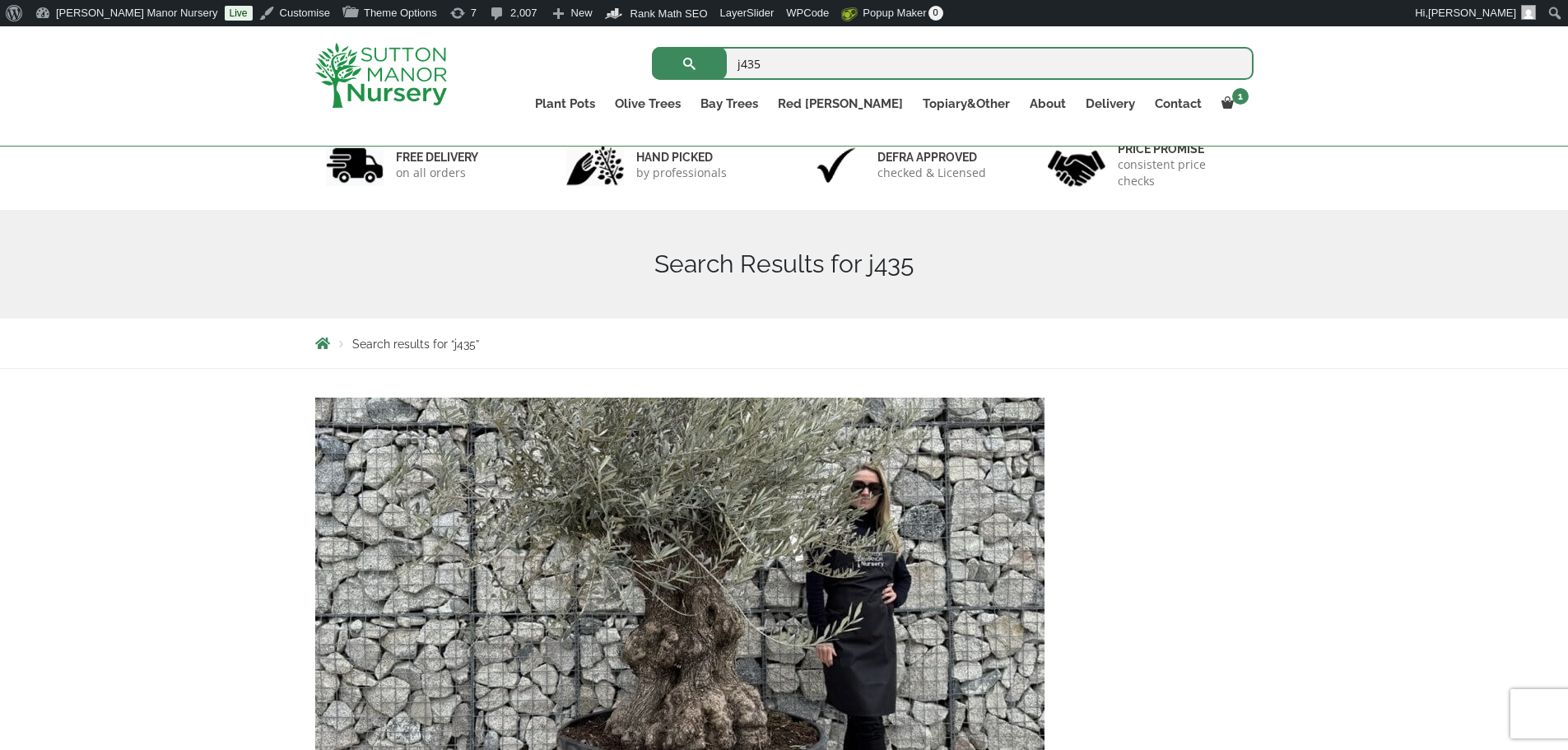
scroll to position [165, 0]
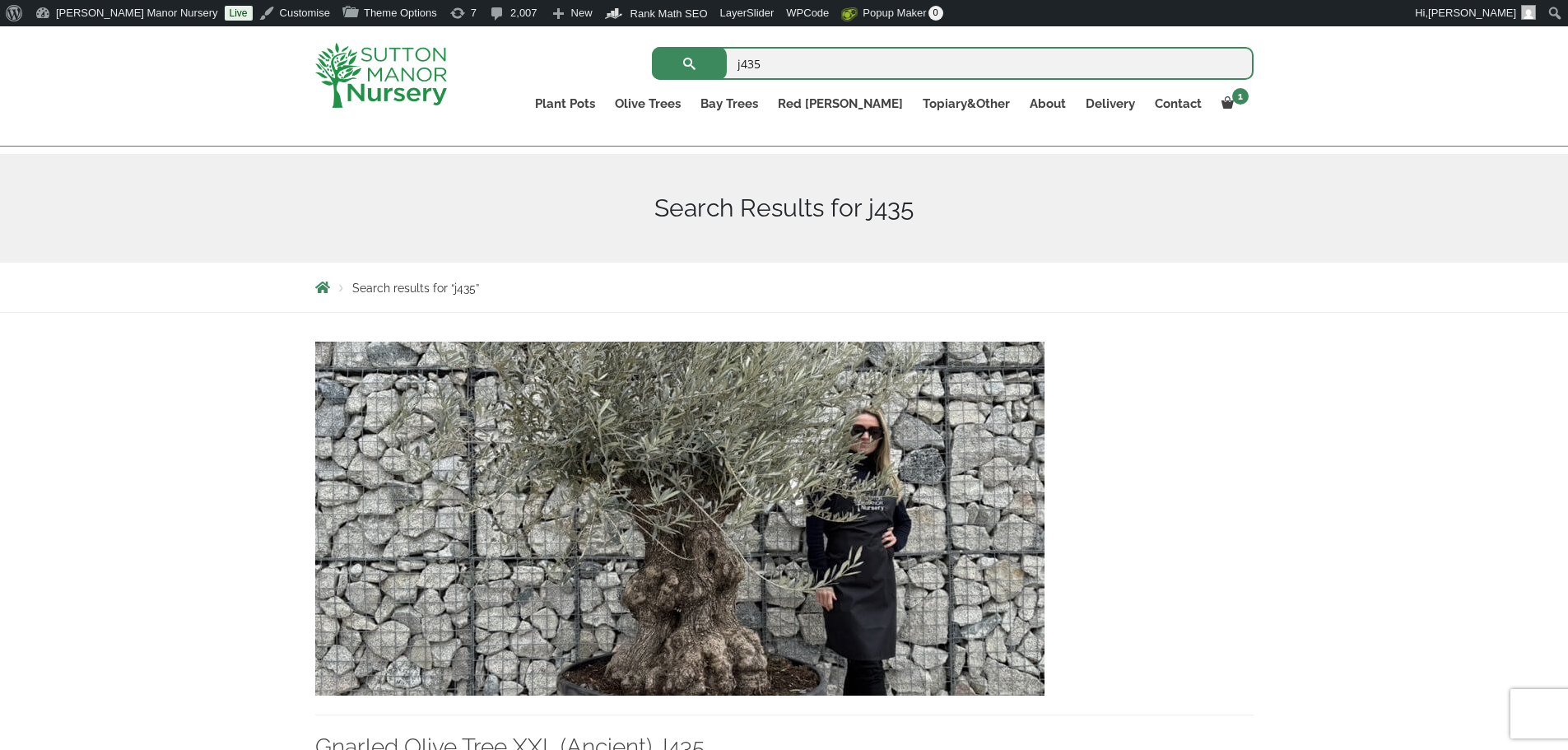
click at [831, 542] on img at bounding box center [679, 518] width 729 height 354
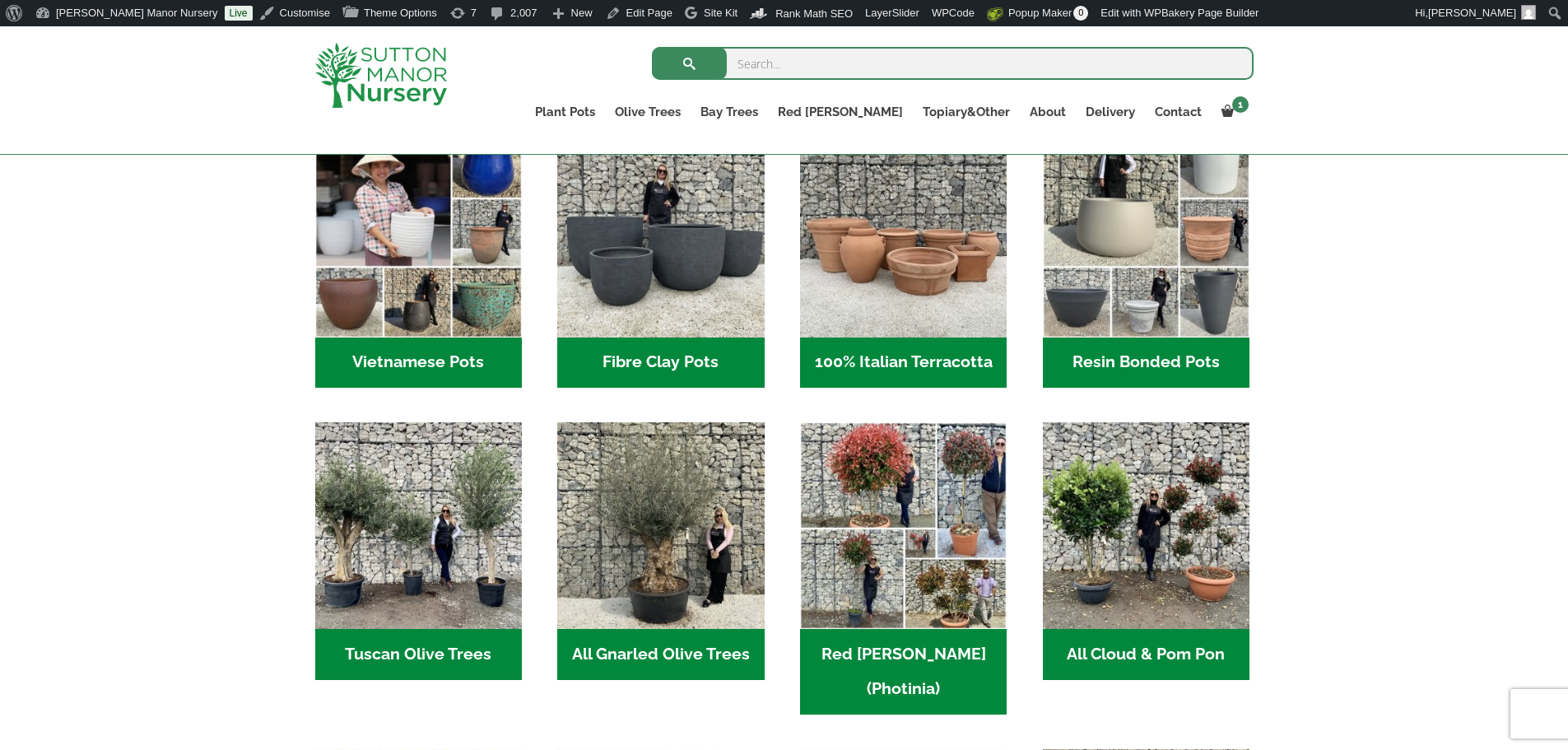
scroll to position [576, 0]
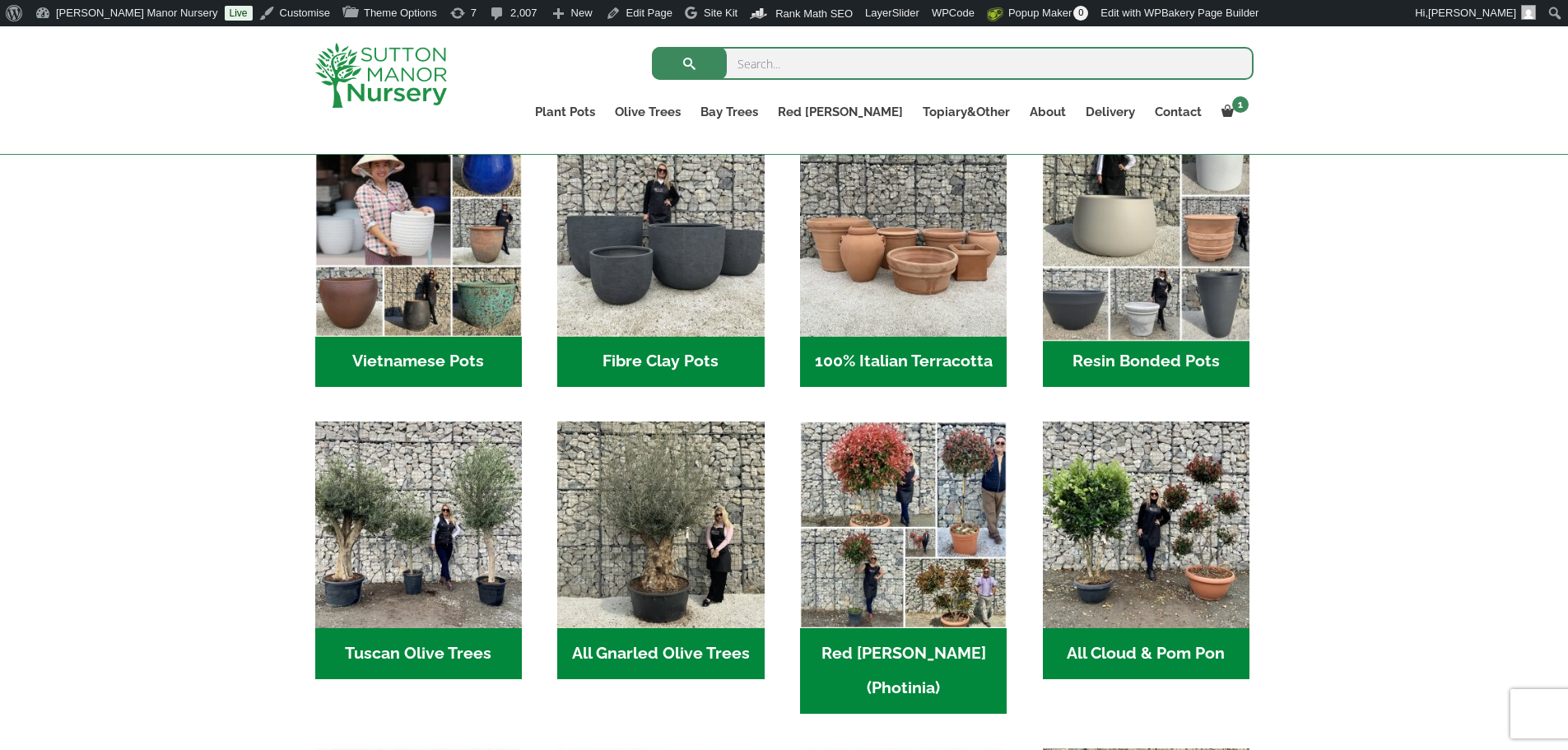
click at [1120, 206] on img "Visit product category Resin Bonded Pots" at bounding box center [1146, 233] width 218 height 218
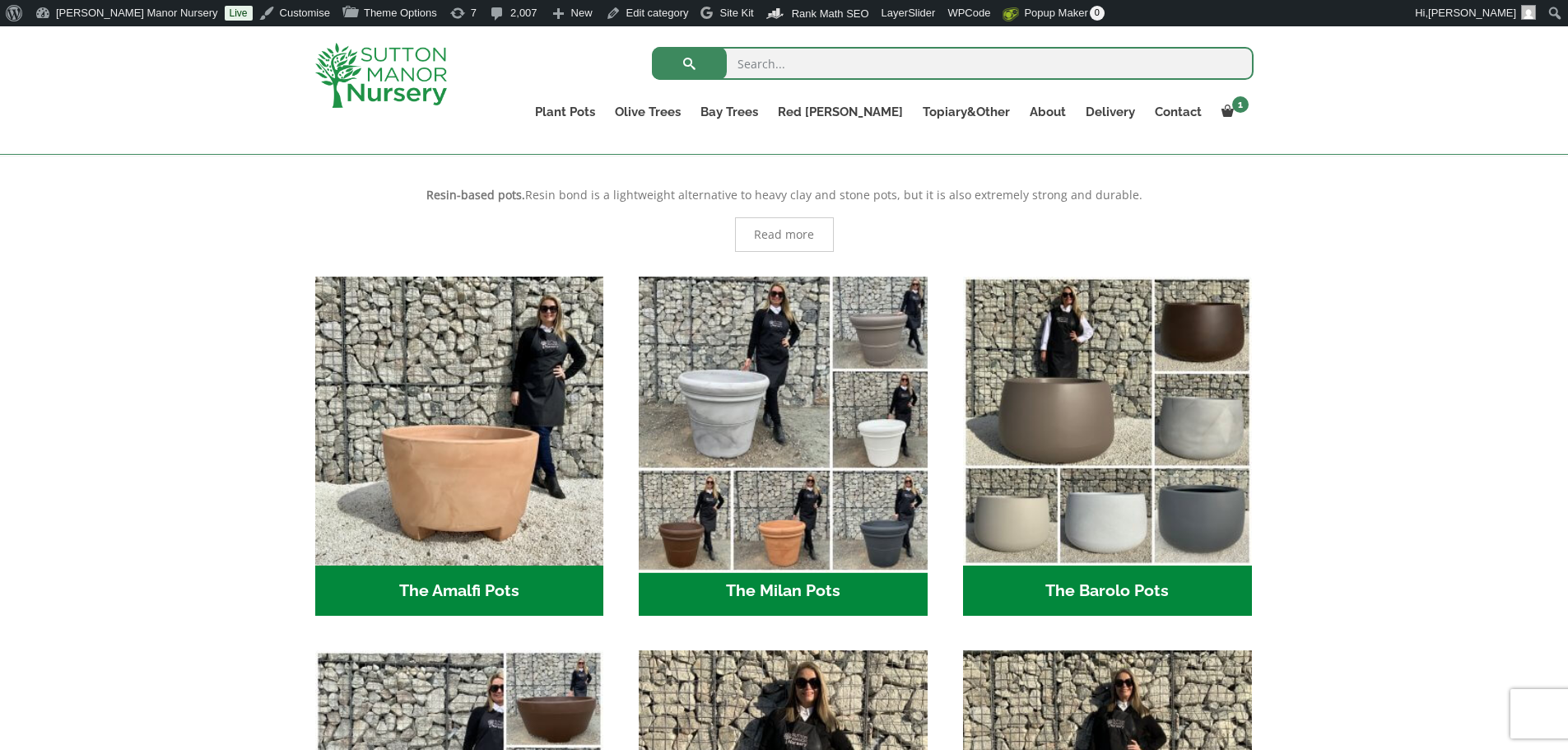
click at [800, 392] on img "Visit product category The Milan Pots" at bounding box center [783, 420] width 303 height 302
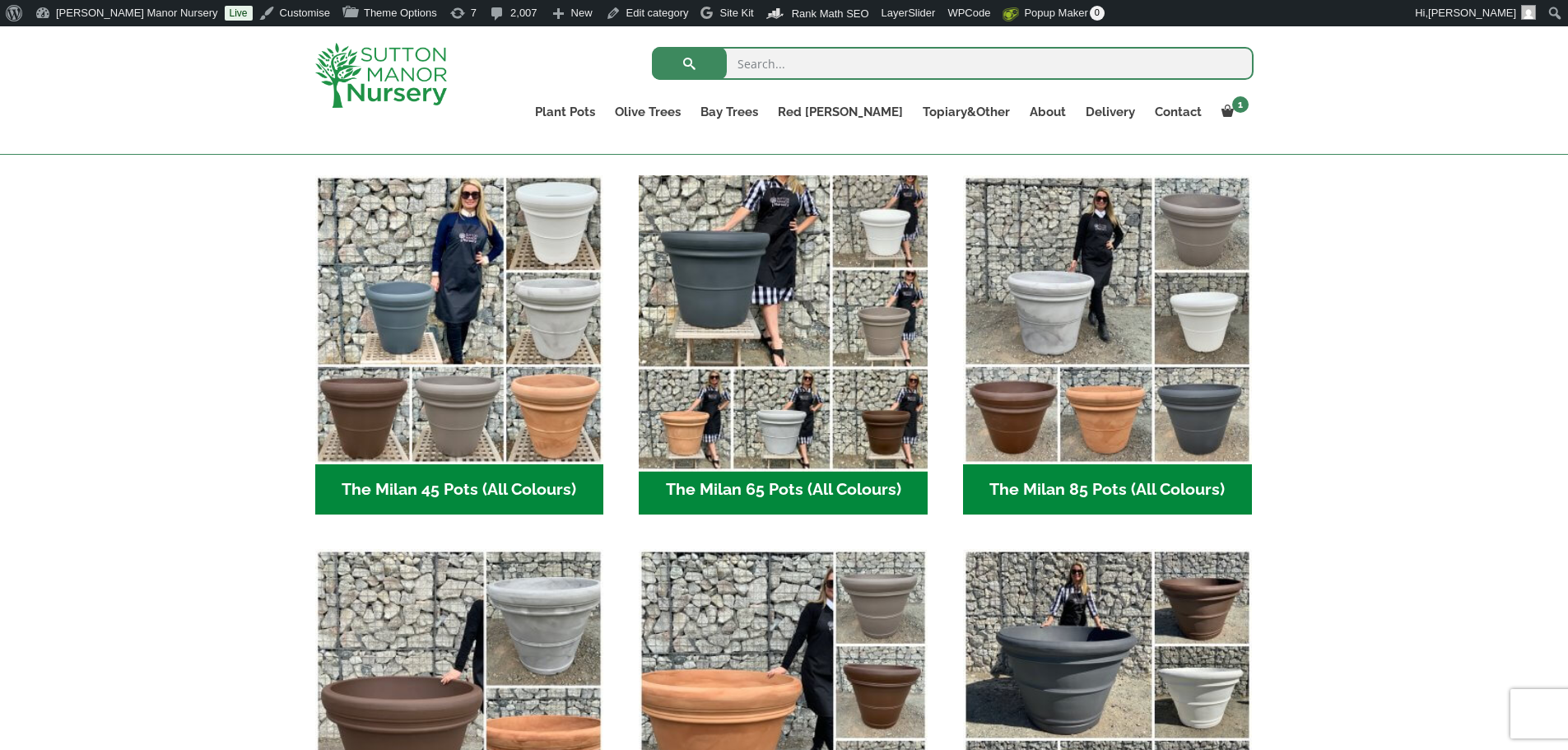
click at [800, 369] on img "Visit product category The Milan 65 Pots (All Colours)" at bounding box center [783, 319] width 303 height 302
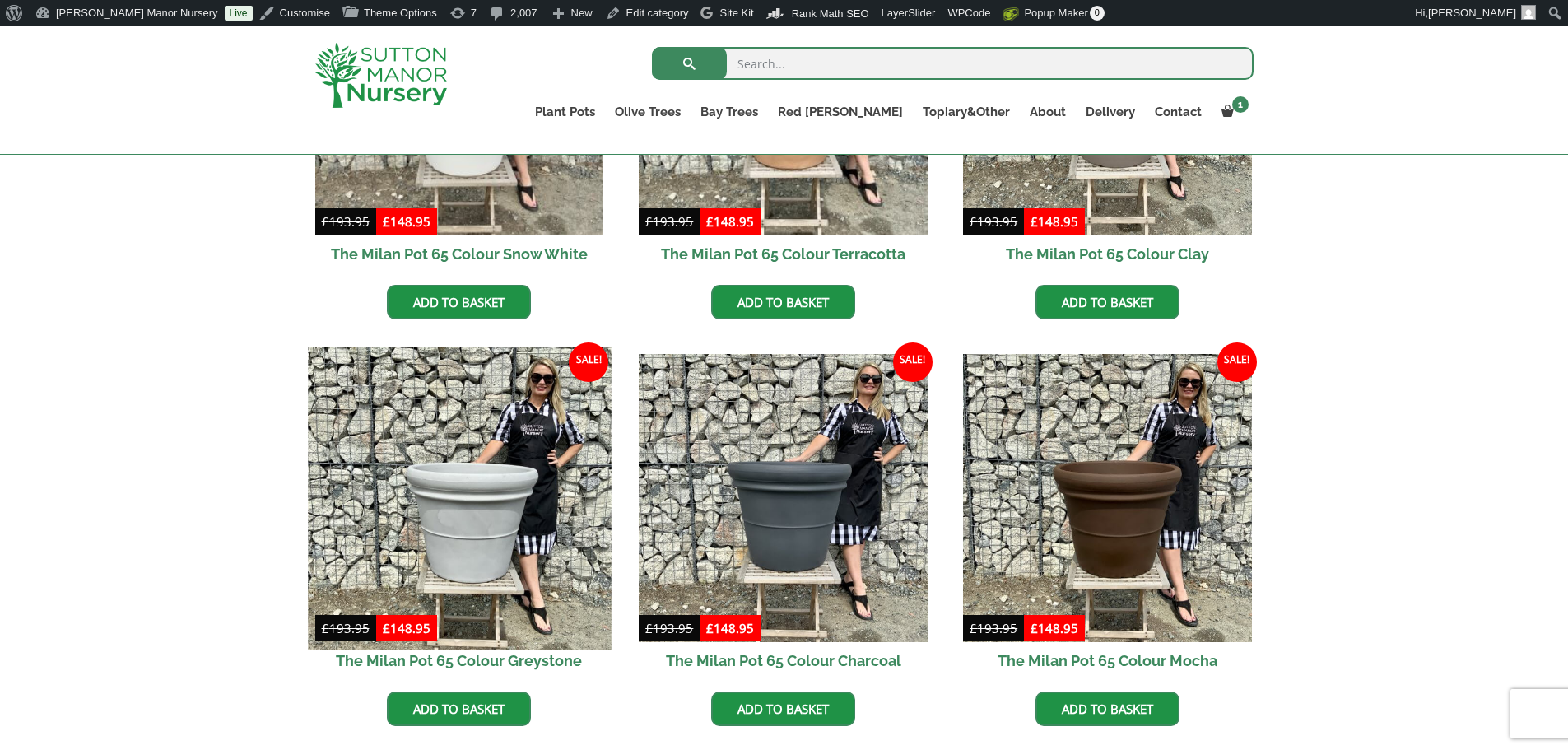
click at [510, 462] on img at bounding box center [459, 497] width 303 height 302
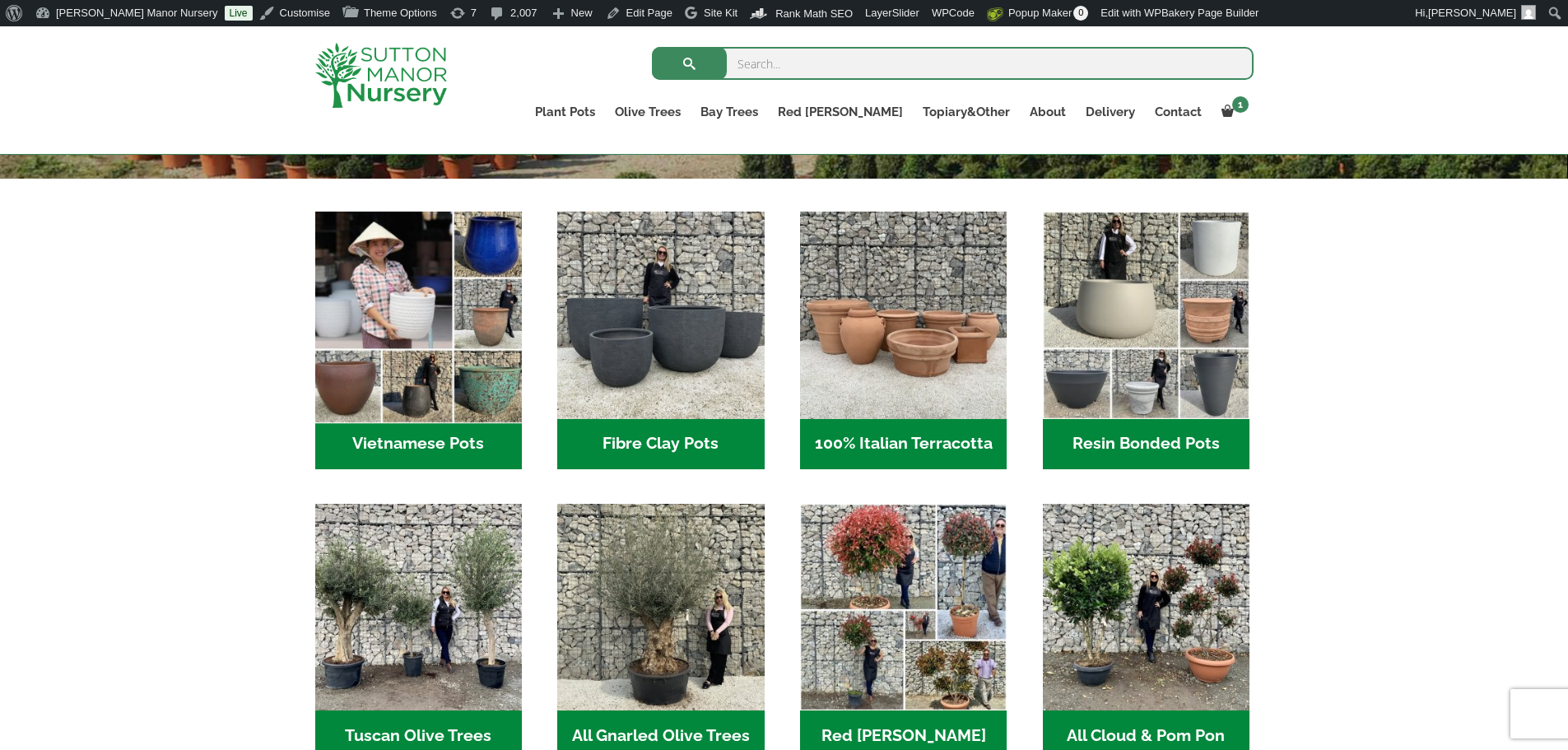
click at [451, 337] on img "Visit product category Vietnamese Pots" at bounding box center [418, 316] width 218 height 218
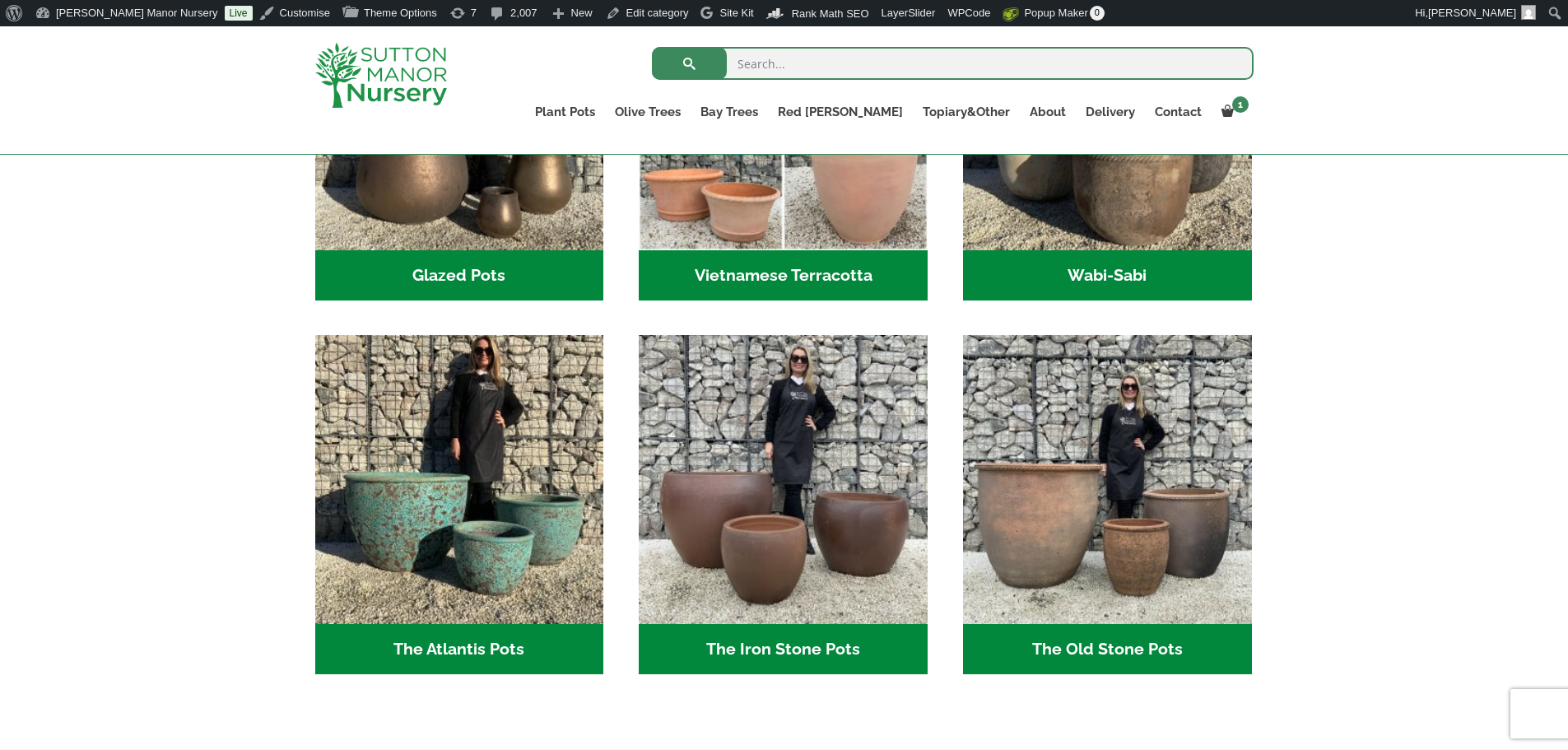
scroll to position [658, 0]
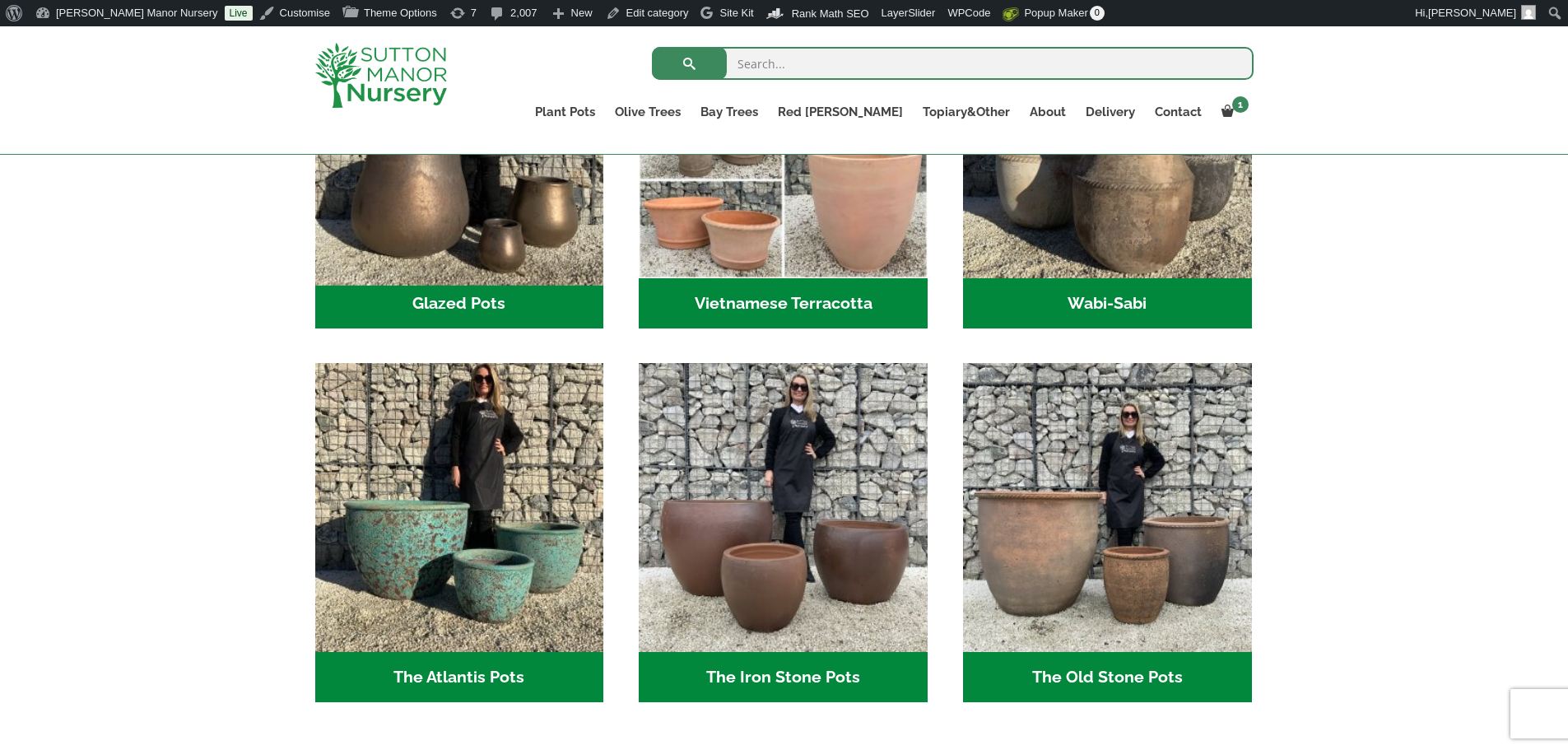
click at [487, 239] on img "Visit product category Glazed Pots" at bounding box center [459, 133] width 303 height 302
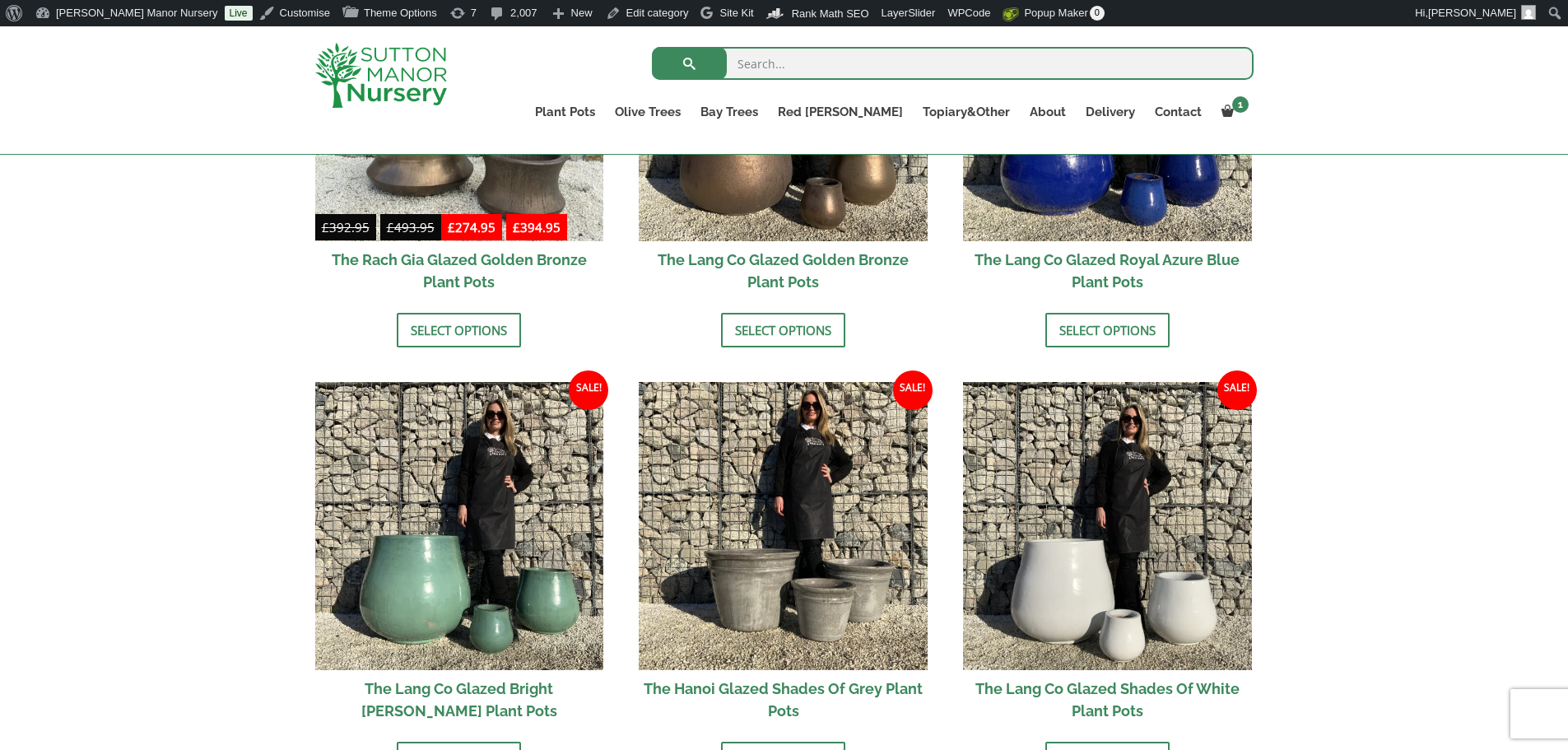
scroll to position [1728, 0]
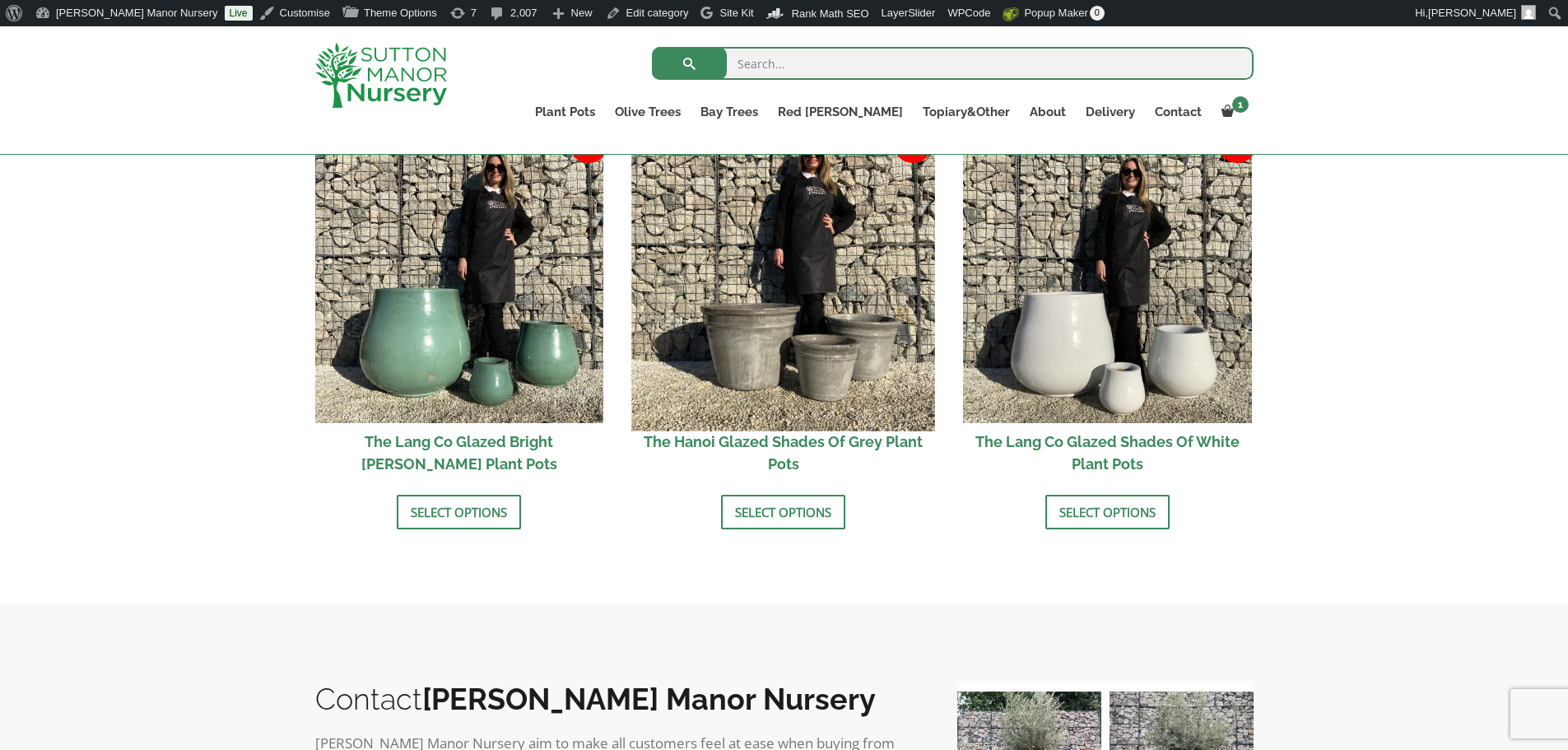
click at [810, 363] on img at bounding box center [783, 279] width 303 height 302
